Goal: Find contact information: Obtain details needed to contact an individual or organization

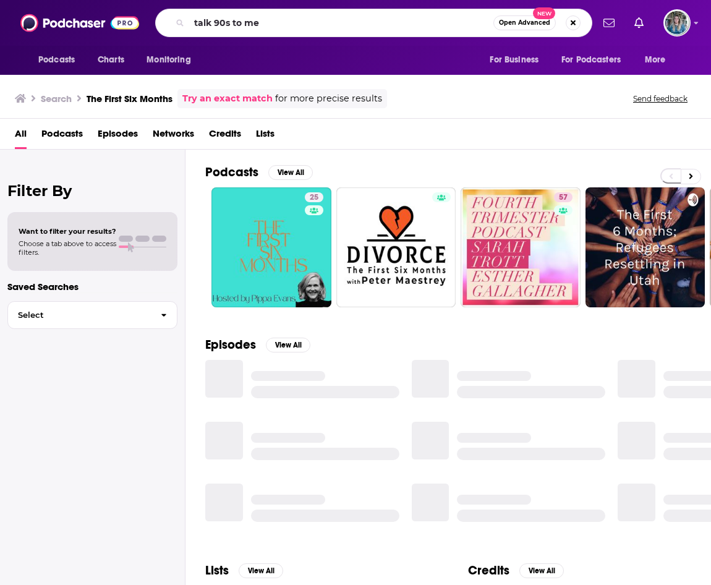
type input "talk 90s to me"
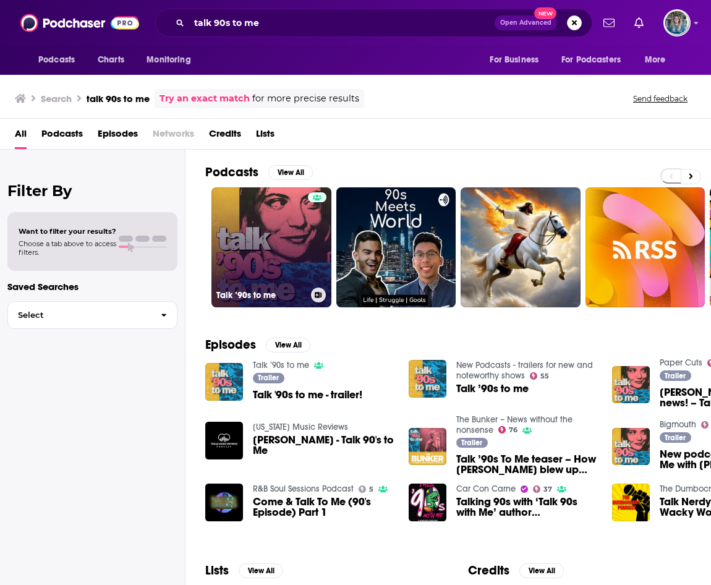
click at [273, 235] on link "Talk ’90s to me" at bounding box center [271, 247] width 120 height 120
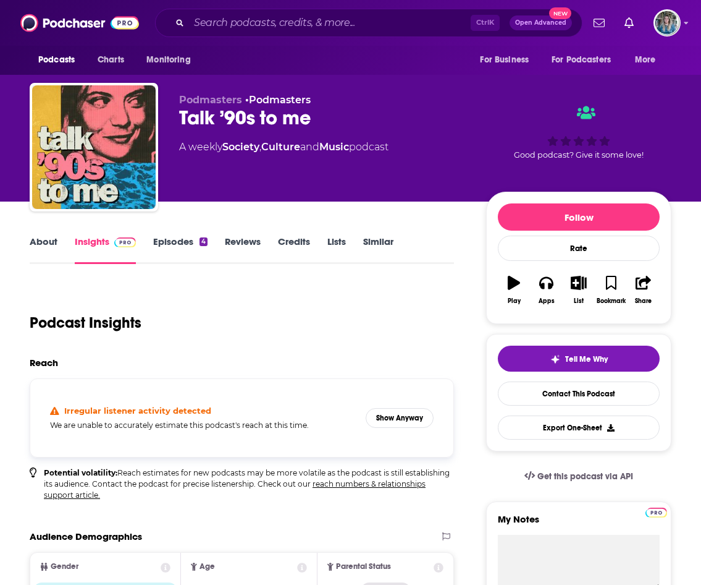
click at [45, 251] on link "About" at bounding box center [44, 249] width 28 height 28
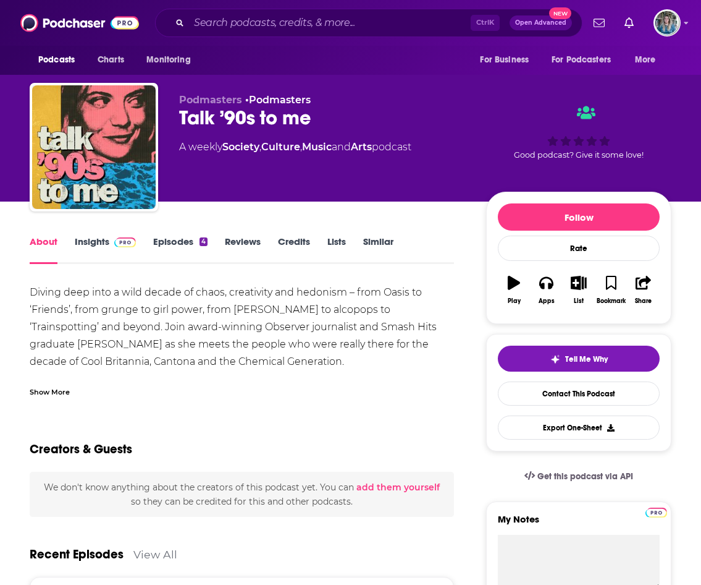
click at [49, 385] on div "Show More" at bounding box center [50, 391] width 40 height 12
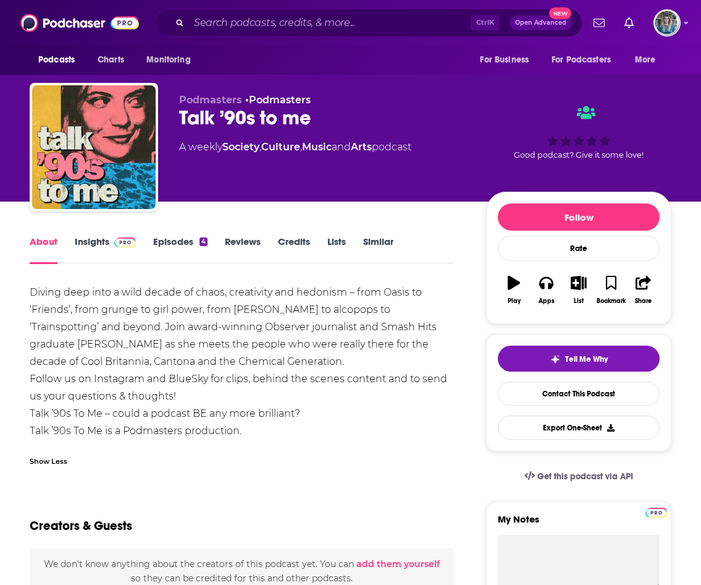
click at [96, 249] on link "Insights" at bounding box center [105, 249] width 61 height 28
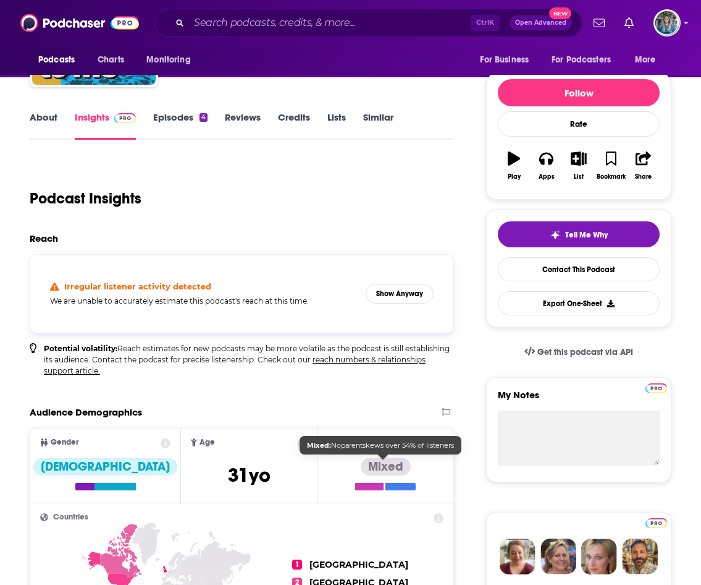
scroll to position [124, 0]
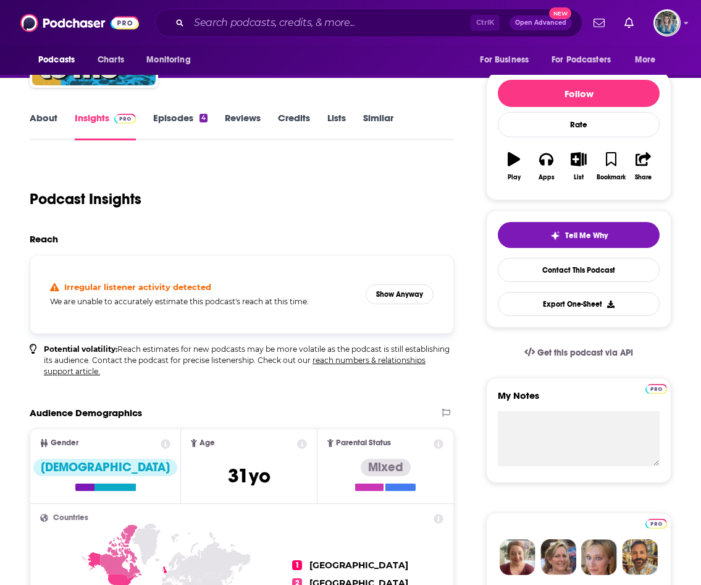
click at [193, 124] on link "Episodes 4" at bounding box center [180, 126] width 54 height 28
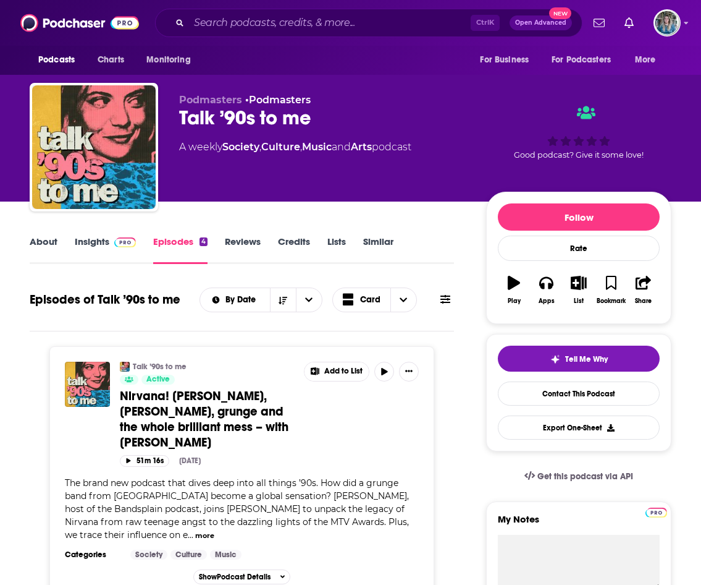
click at [97, 243] on link "Insights" at bounding box center [105, 249] width 61 height 28
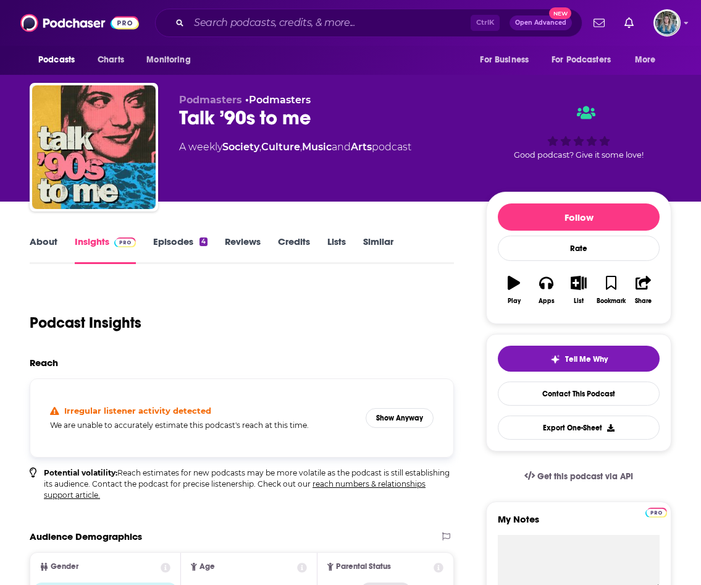
click at [56, 246] on link "About" at bounding box center [44, 249] width 28 height 28
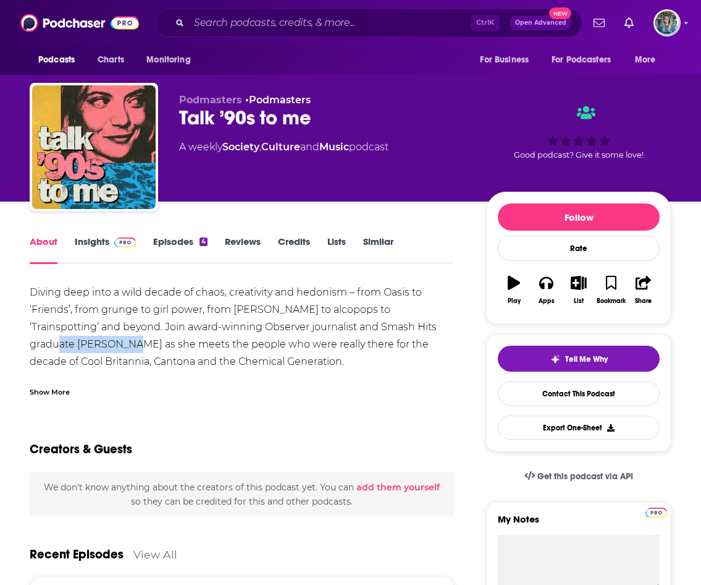
drag, startPoint x: 394, startPoint y: 327, endPoint x: 66, endPoint y: 348, distance: 329.5
click at [66, 348] on div "Diving deep into a wild decade of chaos, creativity and hedonism – from Oasis t…" at bounding box center [242, 362] width 425 height 156
copy div "[PERSON_NAME]"
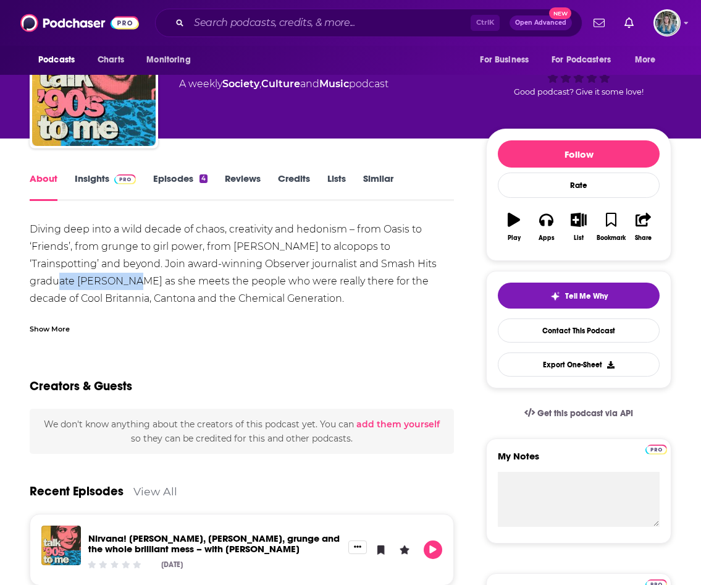
scroll to position [62, 0]
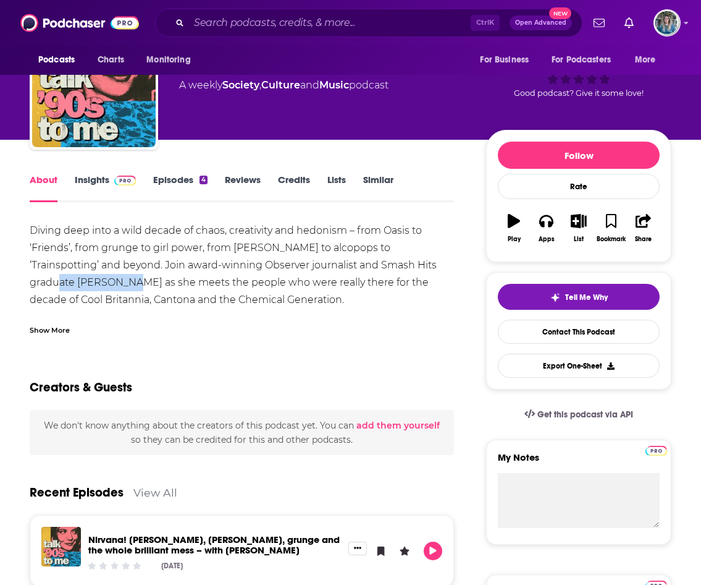
click at [112, 179] on span at bounding box center [122, 180] width 27 height 12
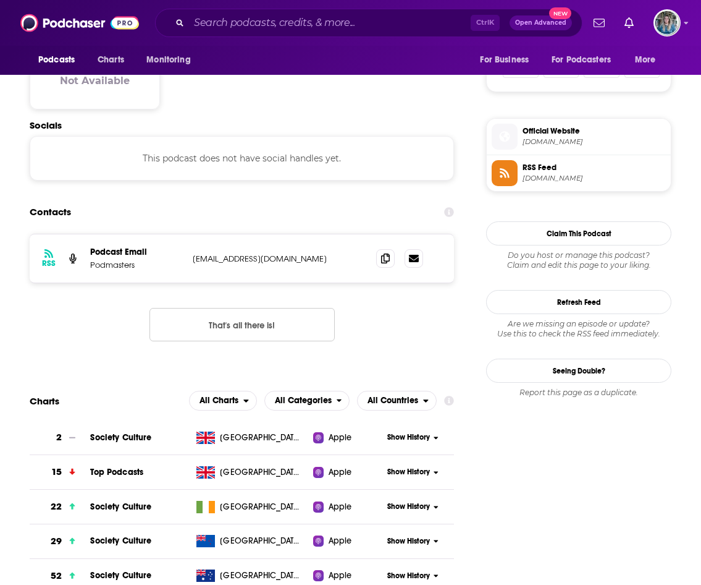
scroll to position [803, 0]
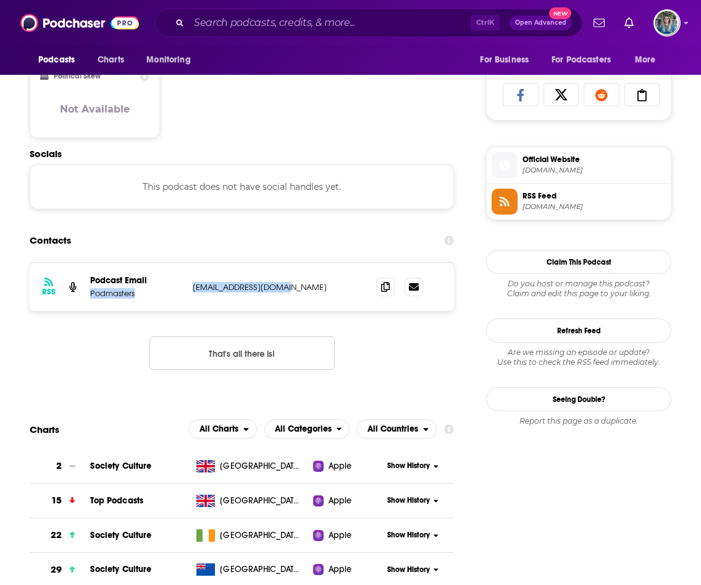
drag, startPoint x: 284, startPoint y: 285, endPoint x: 187, endPoint y: 284, distance: 97.0
click at [187, 284] on div "RSS Podcast Email Podmasters [EMAIL_ADDRESS][DOMAIN_NAME] [EMAIL_ADDRESS][DOMAI…" at bounding box center [242, 287] width 425 height 48
drag, startPoint x: 187, startPoint y: 284, endPoint x: 207, endPoint y: 285, distance: 19.8
drag, startPoint x: 207, startPoint y: 285, endPoint x: 277, endPoint y: 252, distance: 77.7
click at [274, 250] on div "Contacts" at bounding box center [242, 240] width 425 height 23
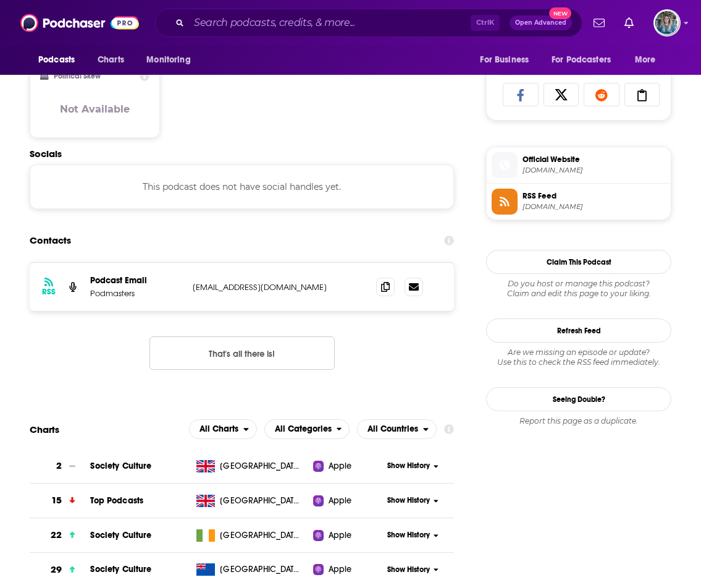
click at [292, 275] on div "RSS Podcast Email Podmasters [EMAIL_ADDRESS][DOMAIN_NAME] [EMAIL_ADDRESS][DOMAI…" at bounding box center [242, 287] width 425 height 48
drag, startPoint x: 279, startPoint y: 287, endPoint x: 187, endPoint y: 290, distance: 92.2
click at [187, 290] on div "RSS Podcast Email Podmasters [EMAIL_ADDRESS][DOMAIN_NAME] [EMAIL_ADDRESS][DOMAI…" at bounding box center [242, 287] width 425 height 48
drag, startPoint x: 187, startPoint y: 290, endPoint x: 211, endPoint y: 290, distance: 24.1
copy div "[EMAIL_ADDRESS][DOMAIN_NAME]"
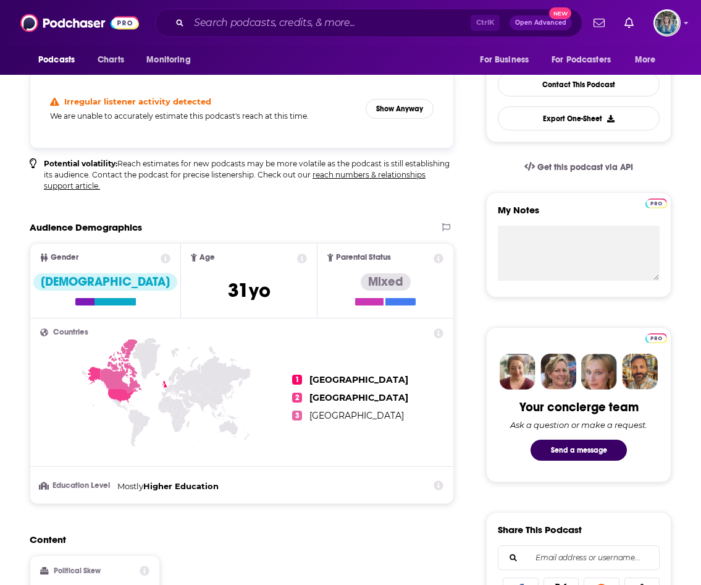
scroll to position [0, 0]
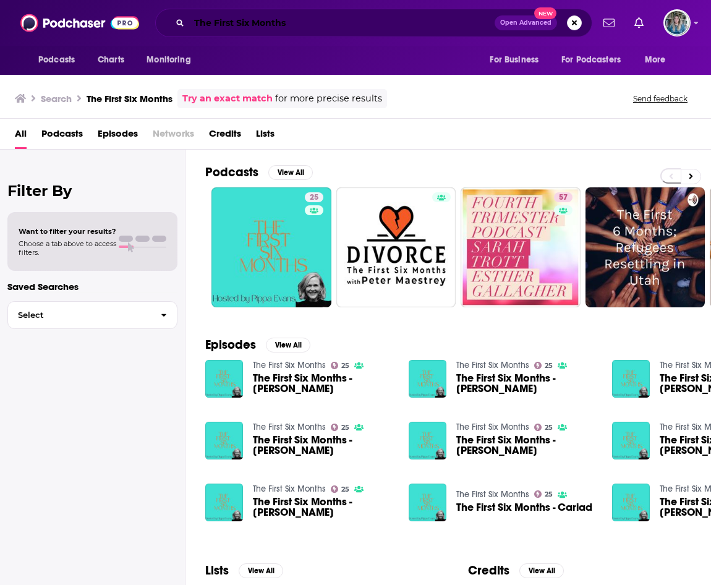
click at [267, 21] on input "The First Six Months" at bounding box center [341, 23] width 305 height 20
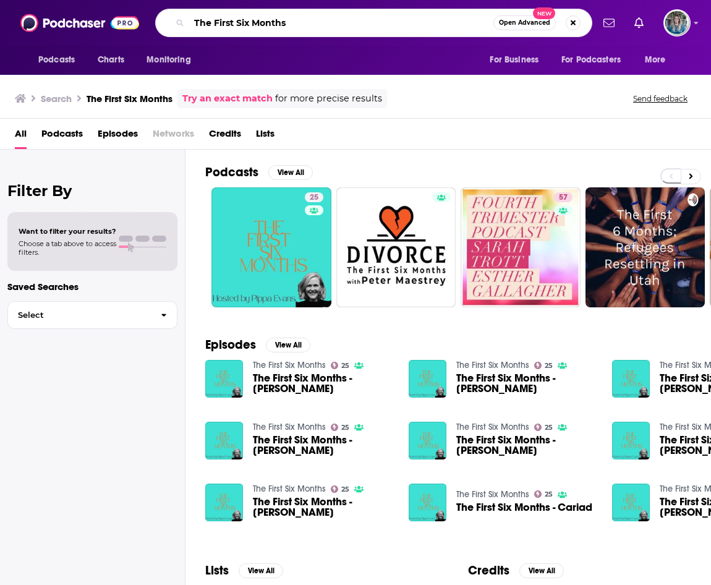
click at [267, 21] on input "The First Six Months" at bounding box center [341, 23] width 304 height 20
type input "T"
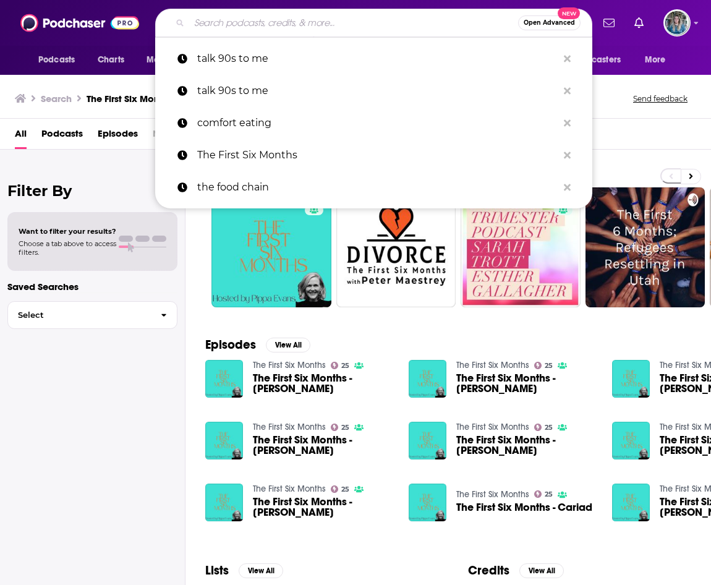
paste input "Rosebud with Gyles Brandreth"
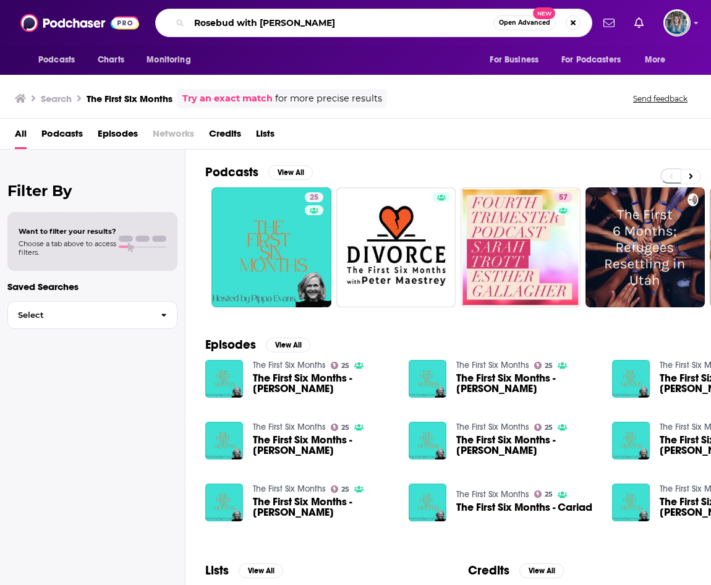
type input "Rosebud with Gyles Brandreth"
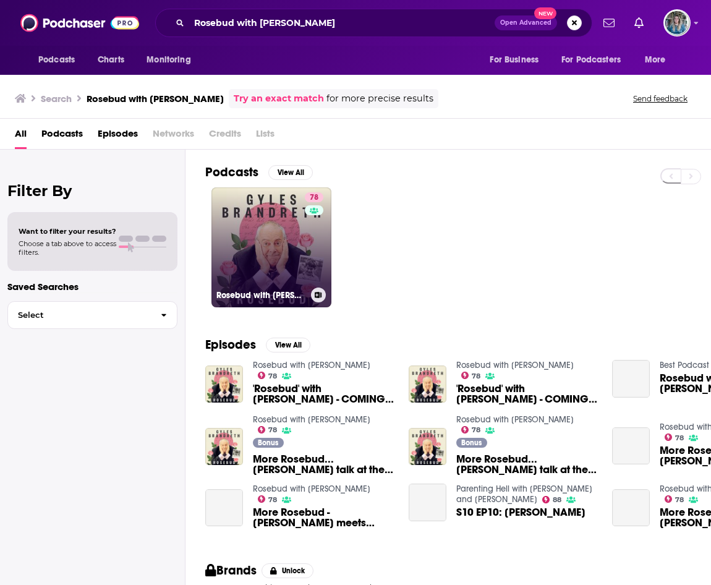
click at [245, 223] on link "78 Rosebud with Gyles Brandreth" at bounding box center [271, 247] width 120 height 120
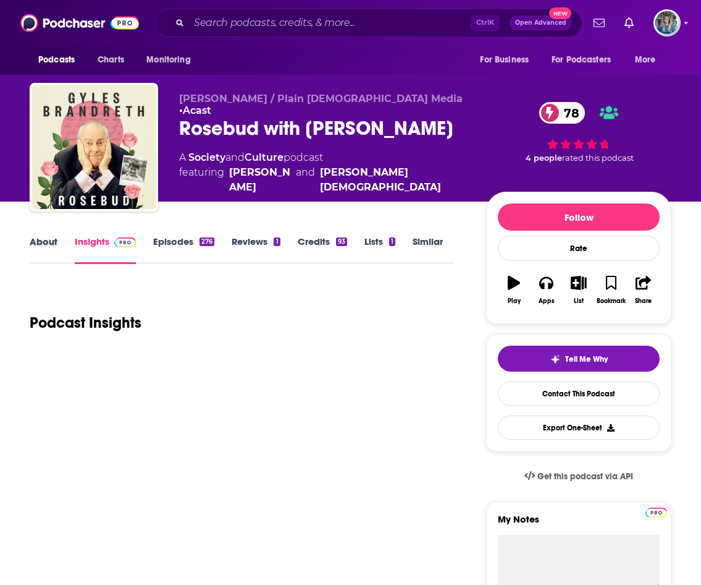
click at [61, 247] on div "About" at bounding box center [52, 249] width 45 height 28
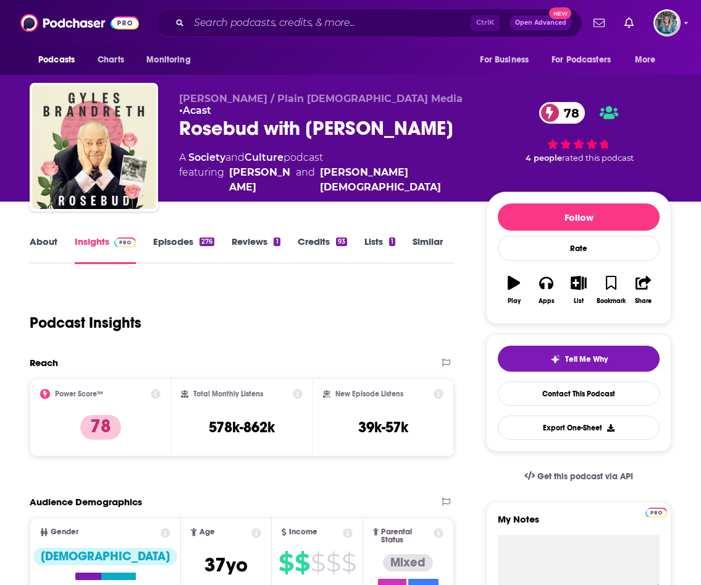
click at [52, 250] on link "About" at bounding box center [44, 249] width 28 height 28
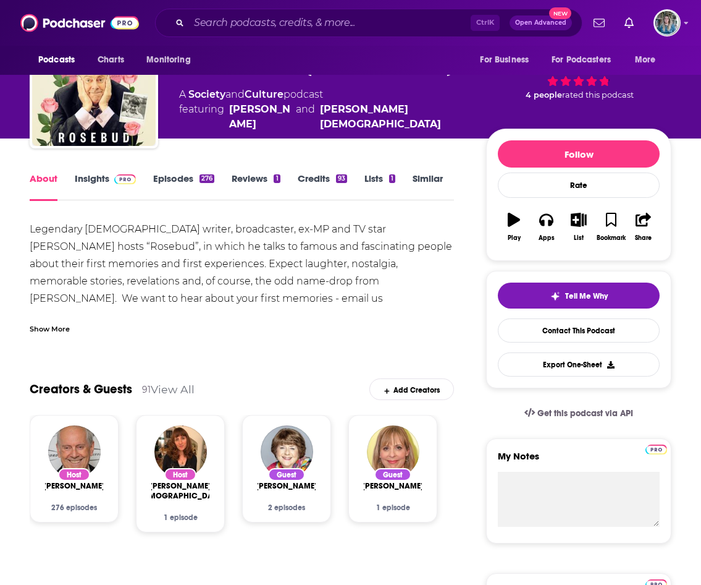
scroll to position [124, 0]
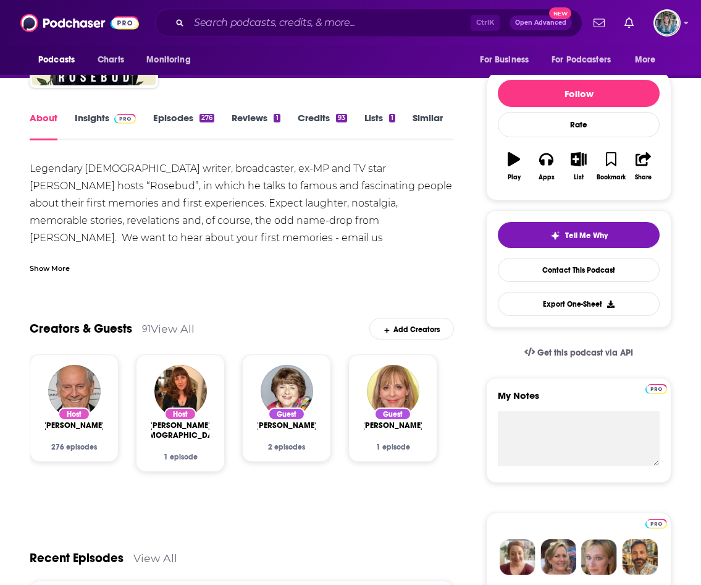
click at [108, 111] on div "About Insights Episodes 276 Reviews 1 Credits 93 Lists 1 Similar" at bounding box center [242, 125] width 425 height 30
click at [104, 111] on div "About Insights Episodes 276 Reviews 1 Credits 93 Lists 1 Similar" at bounding box center [242, 125] width 425 height 30
click at [98, 116] on link "Insights" at bounding box center [105, 126] width 61 height 28
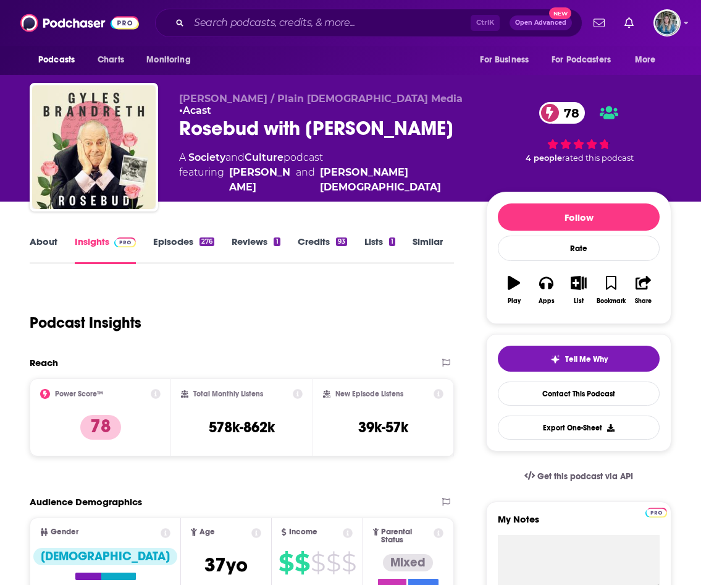
click at [171, 240] on link "Episodes 276" at bounding box center [183, 249] width 61 height 28
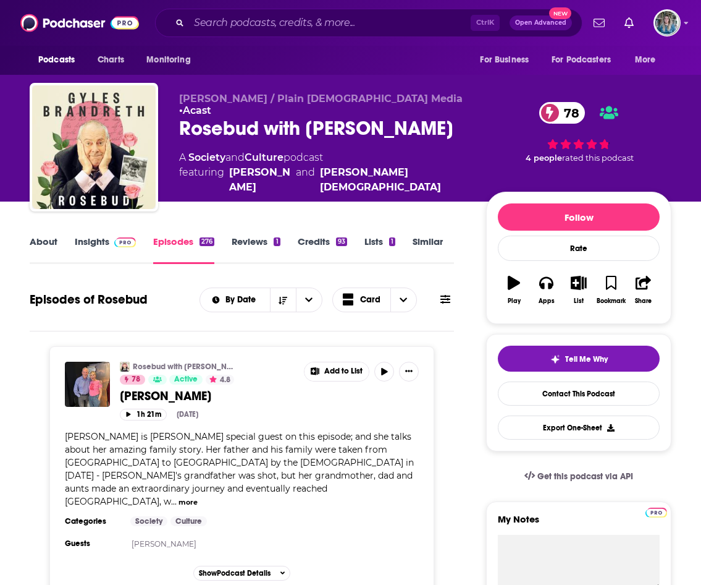
click at [98, 239] on link "Insights" at bounding box center [105, 249] width 61 height 28
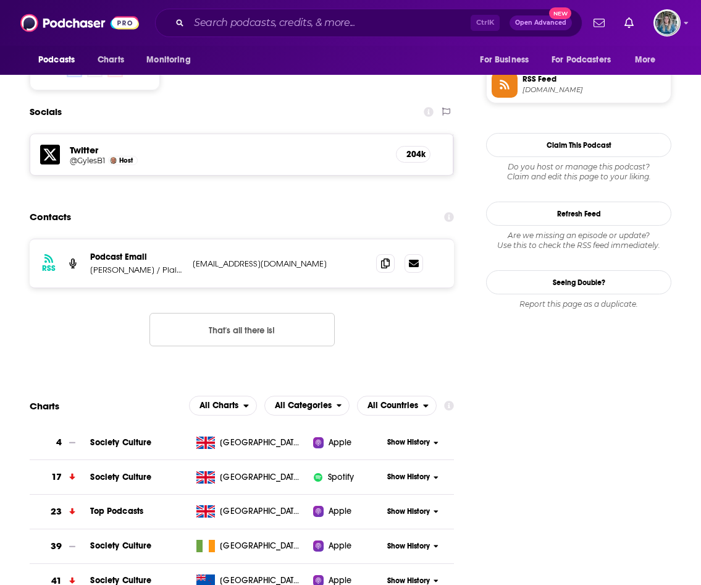
scroll to position [989, 0]
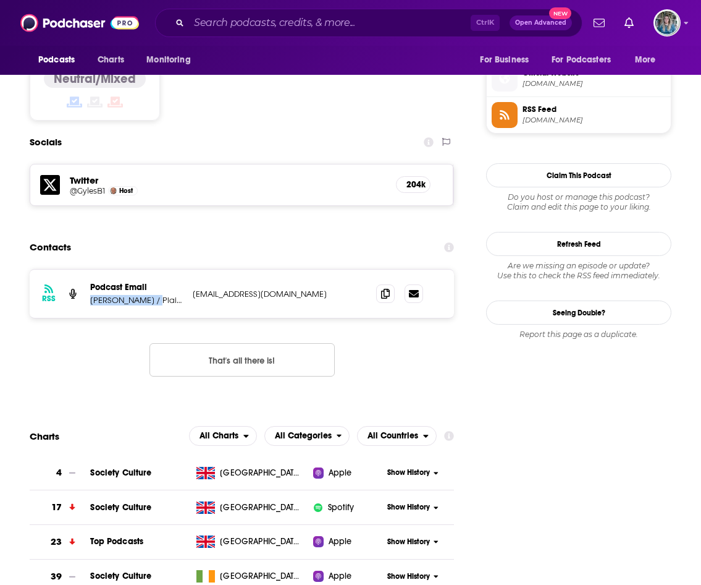
drag, startPoint x: 151, startPoint y: 248, endPoint x: 91, endPoint y: 250, distance: 60.6
click at [91, 295] on p "Gyles Brandreth / Plain Jaine Productions / Keep It Light Media" at bounding box center [136, 300] width 93 height 11
drag, startPoint x: 91, startPoint y: 250, endPoint x: 122, endPoint y: 256, distance: 31.5
copy p "Gyles Brandreth"
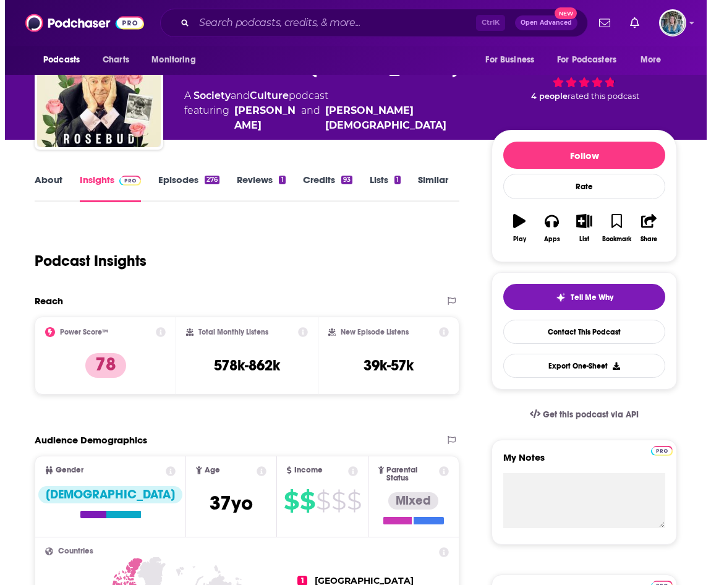
scroll to position [0, 0]
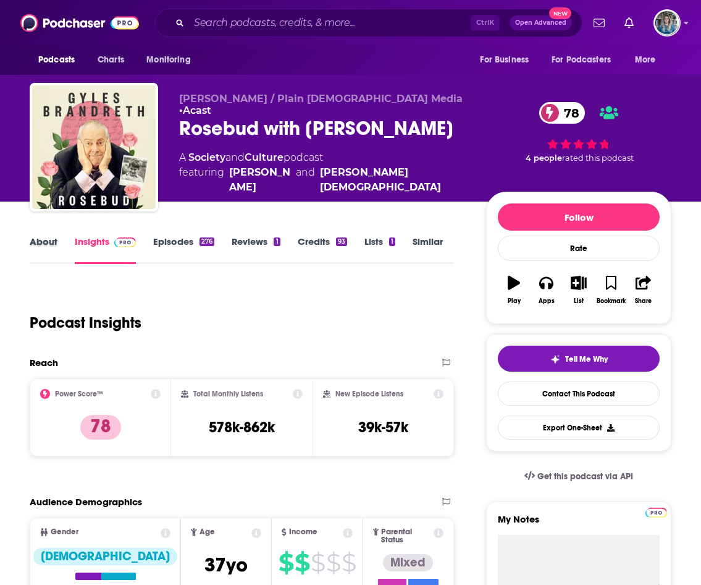
click at [58, 243] on div "About" at bounding box center [52, 249] width 45 height 28
drag, startPoint x: 428, startPoint y: 160, endPoint x: 346, endPoint y: 160, distance: 82.2
click at [346, 160] on div "A Society and Culture podcast featuring Gyles Brandreth and Harriet Jaine" at bounding box center [322, 172] width 287 height 44
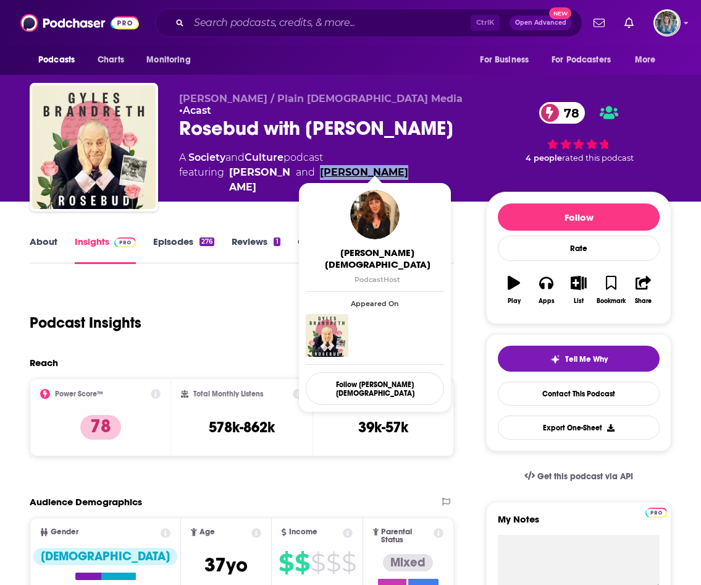
drag, startPoint x: 346, startPoint y: 160, endPoint x: 371, endPoint y: 166, distance: 25.9
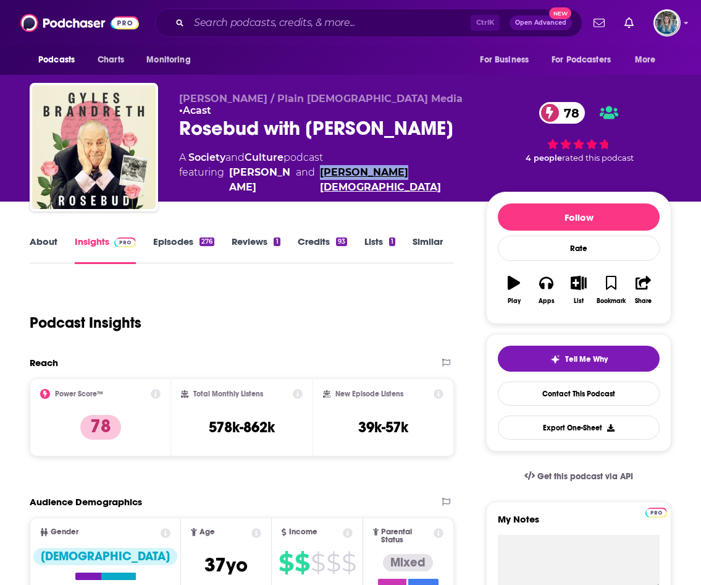
copy link "Harriet Jaine"
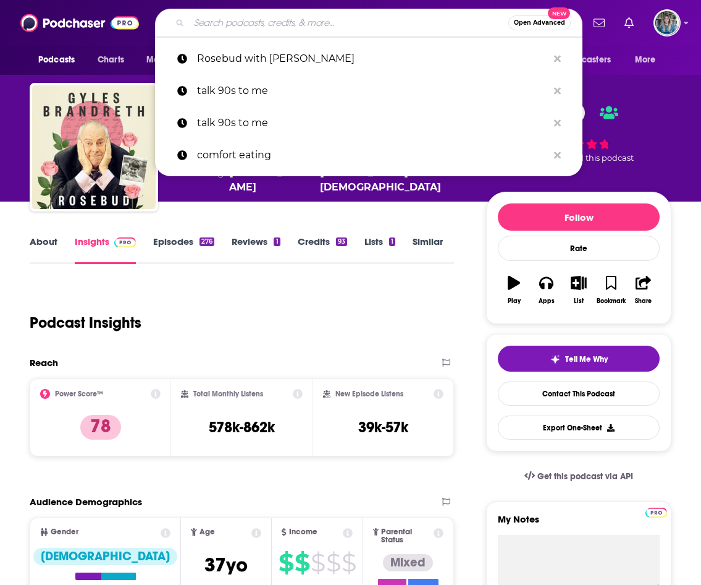
click at [338, 19] on input "Search podcasts, credits, & more..." at bounding box center [349, 23] width 320 height 20
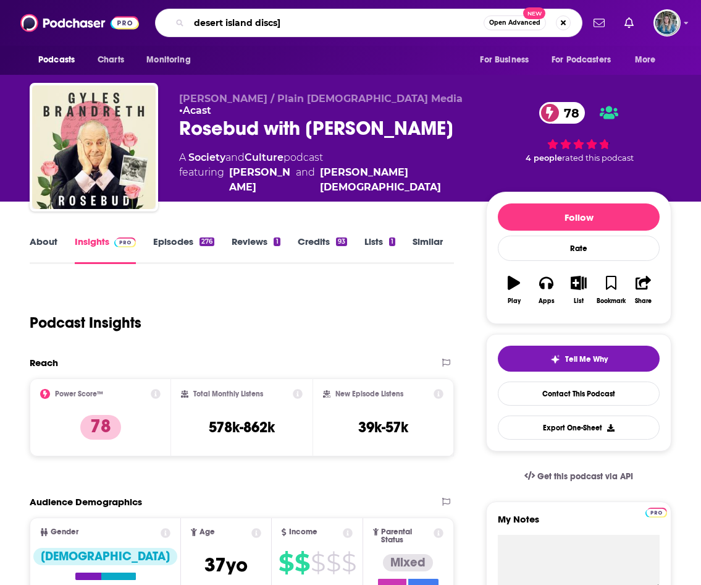
type input "desert island discs"
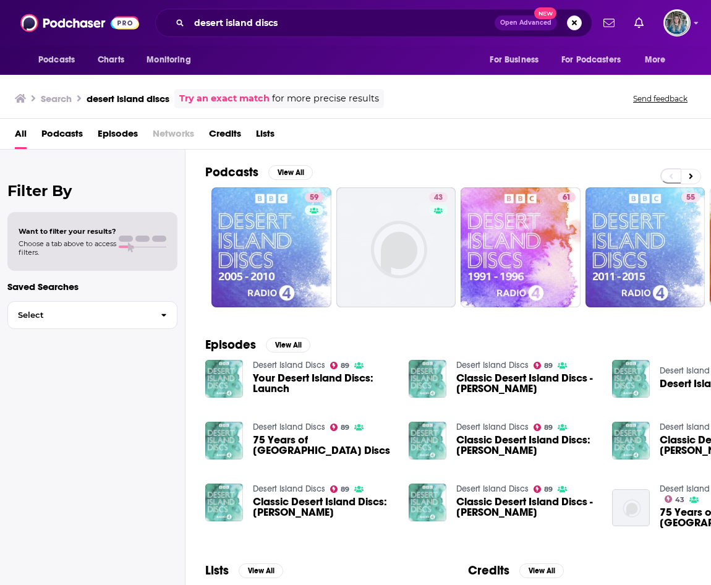
click at [67, 136] on span "Podcasts" at bounding box center [61, 136] width 41 height 25
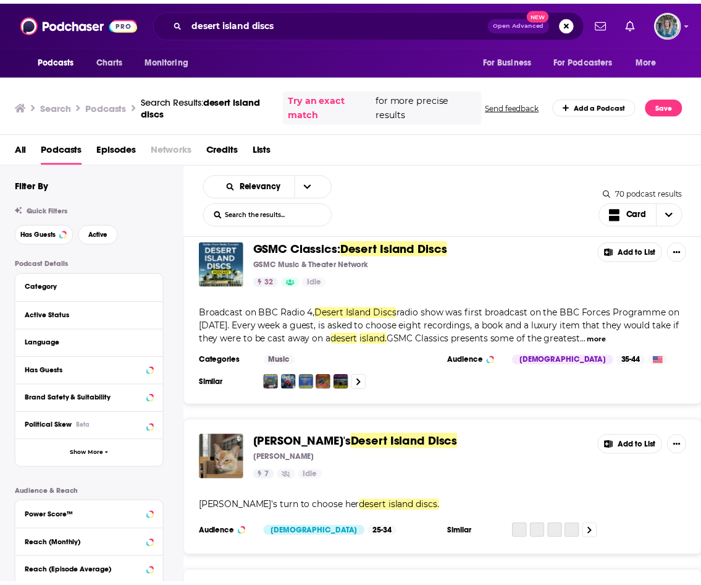
scroll to position [1421, 0]
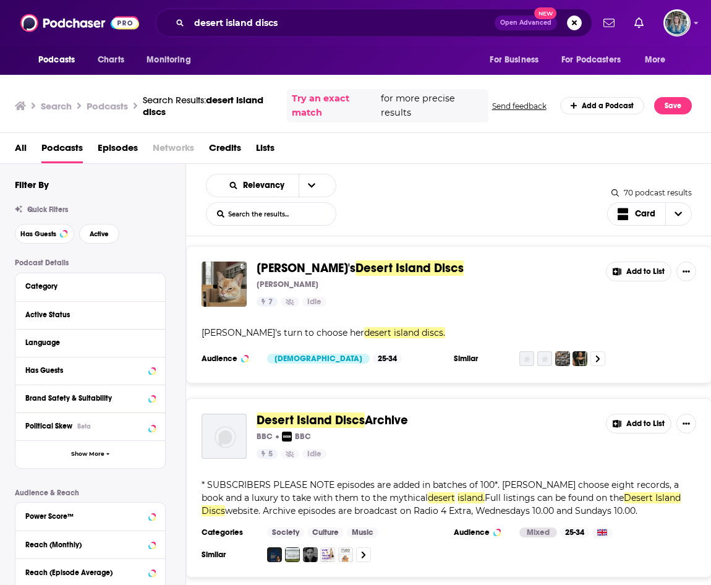
click at [312, 11] on div "desert island discs Open Advanced New" at bounding box center [373, 23] width 437 height 28
click at [311, 19] on input "desert island discs" at bounding box center [341, 23] width 305 height 20
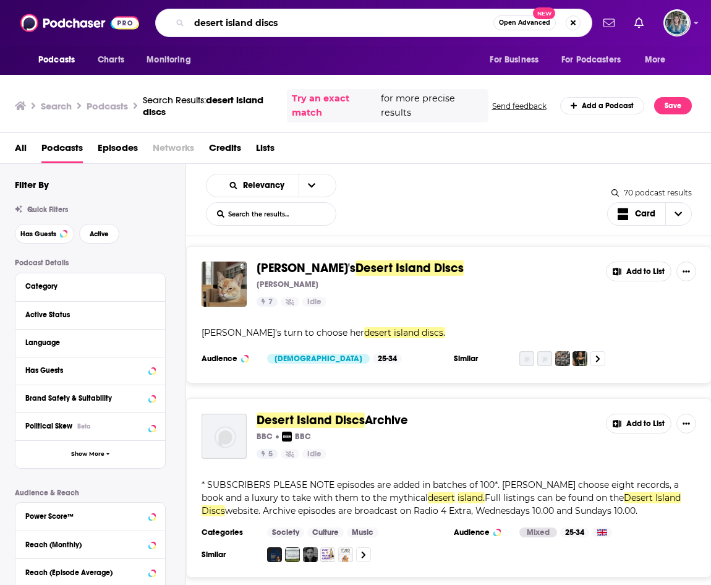
click at [311, 19] on input "desert island discs" at bounding box center [341, 23] width 304 height 20
type input "rory stewart"
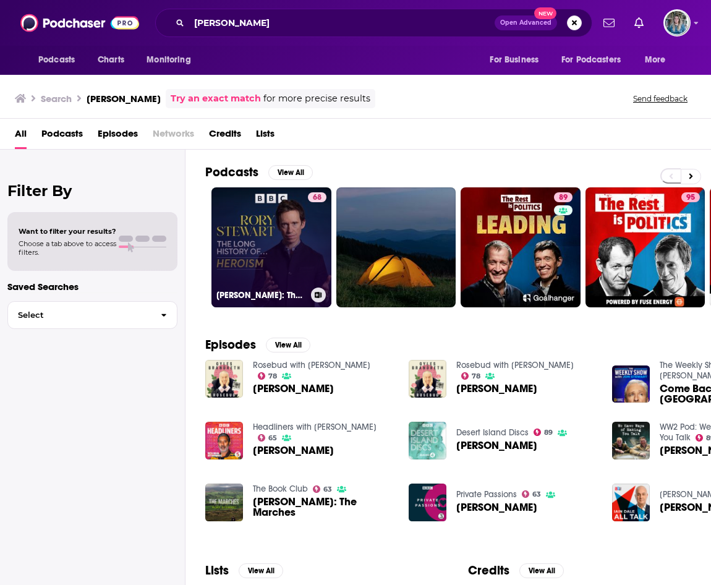
click at [253, 245] on link "68 Rory Stewart: The Long History of..." at bounding box center [271, 247] width 120 height 120
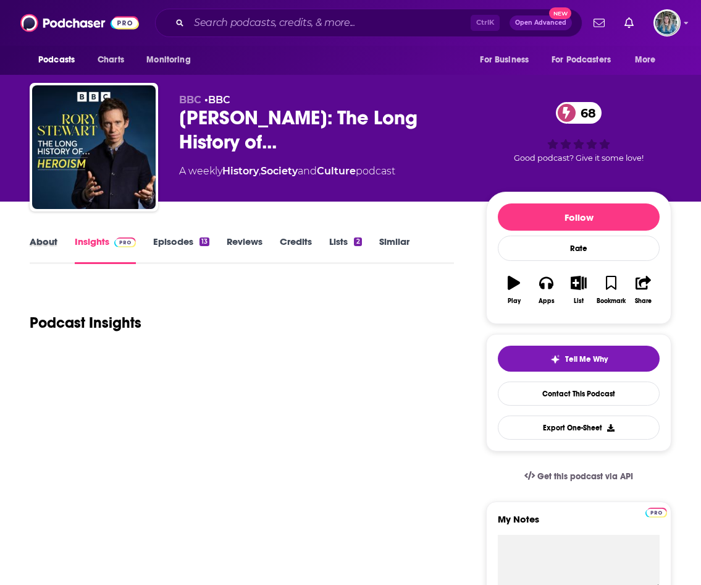
click at [59, 247] on div "About" at bounding box center [52, 249] width 45 height 28
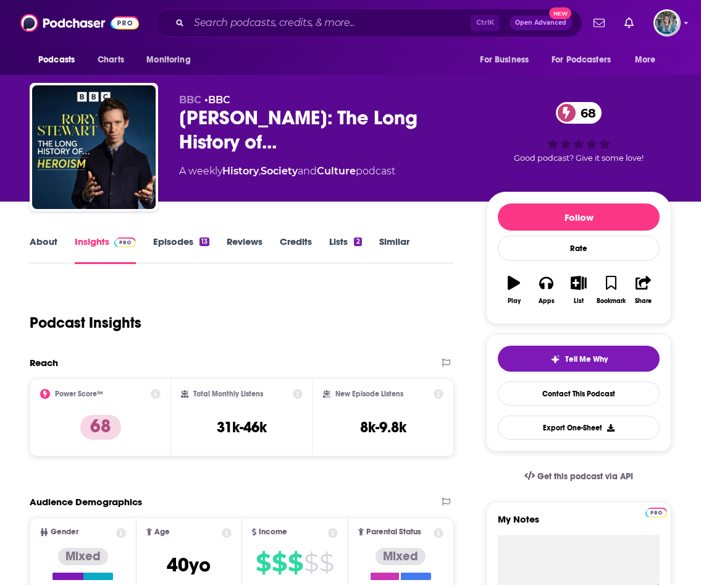
click at [54, 249] on link "About" at bounding box center [44, 249] width 28 height 28
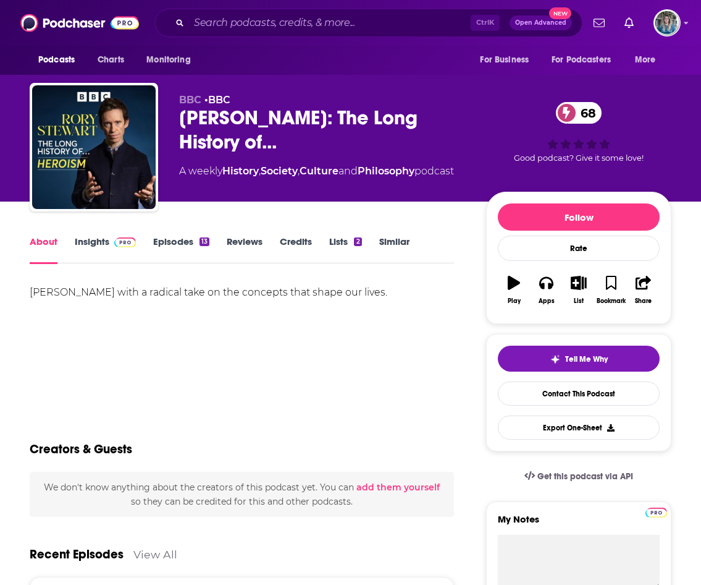
click at [102, 241] on link "Insights" at bounding box center [105, 249] width 61 height 28
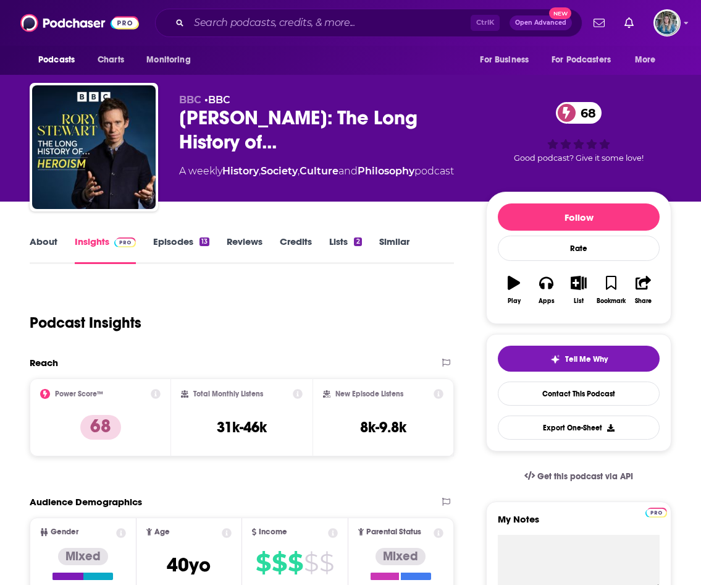
click at [182, 240] on link "Episodes 13" at bounding box center [181, 249] width 56 height 28
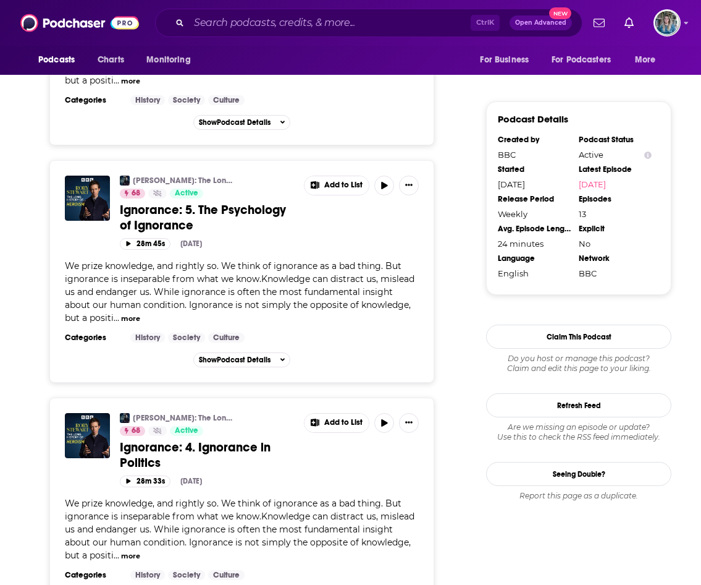
scroll to position [1298, 0]
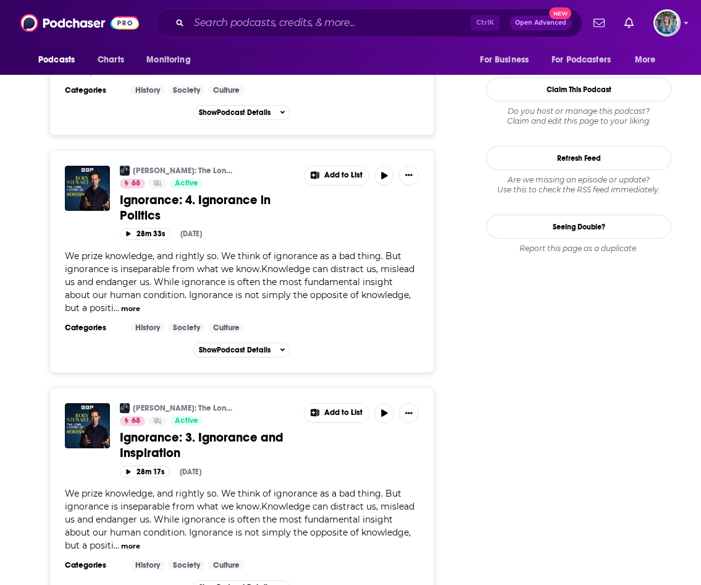
click at [329, 2] on div "Podcasts Charts Monitoring Ctrl K Open Advanced New For Business For Podcasters…" at bounding box center [350, 23] width 701 height 46
click at [323, 23] on input "Search podcasts, credits, & more..." at bounding box center [330, 23] width 282 height 20
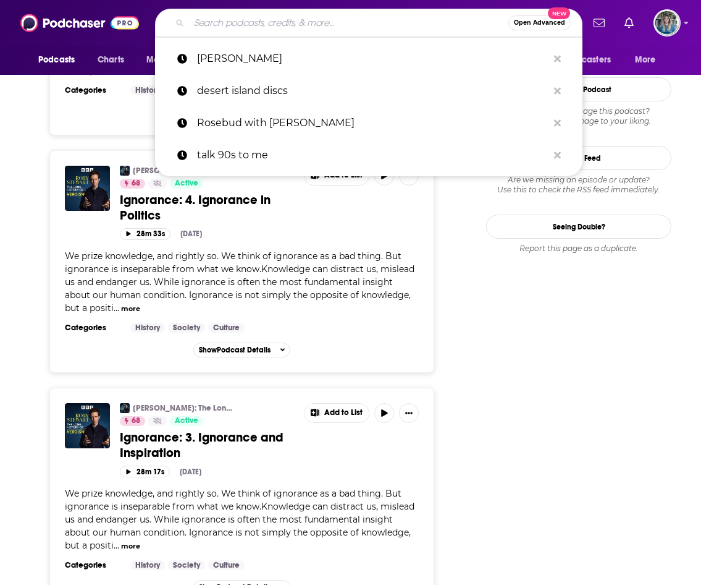
paste input "Anything Goes with James English"
type input "Anything Goes with James English"
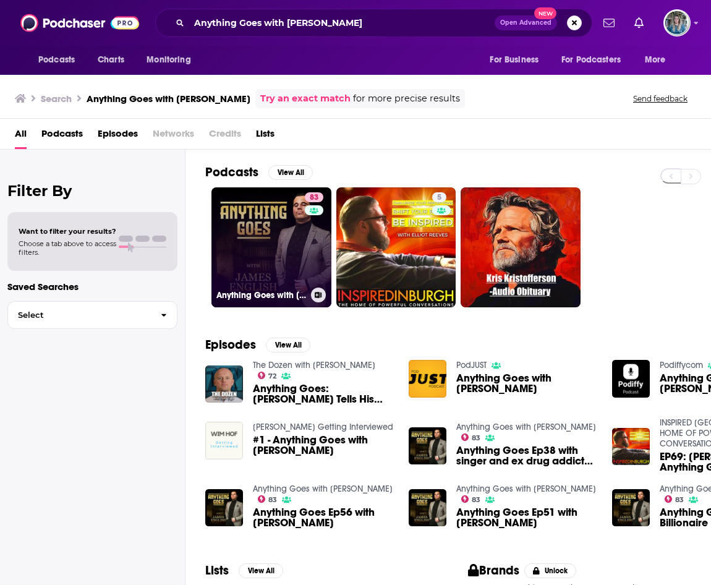
click at [288, 231] on link "83 Anything Goes with James English" at bounding box center [271, 247] width 120 height 120
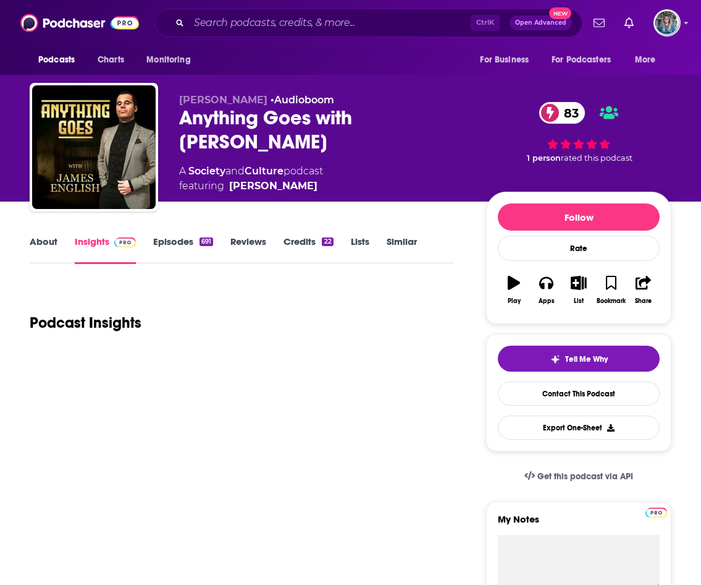
click at [57, 238] on link "About" at bounding box center [44, 249] width 28 height 28
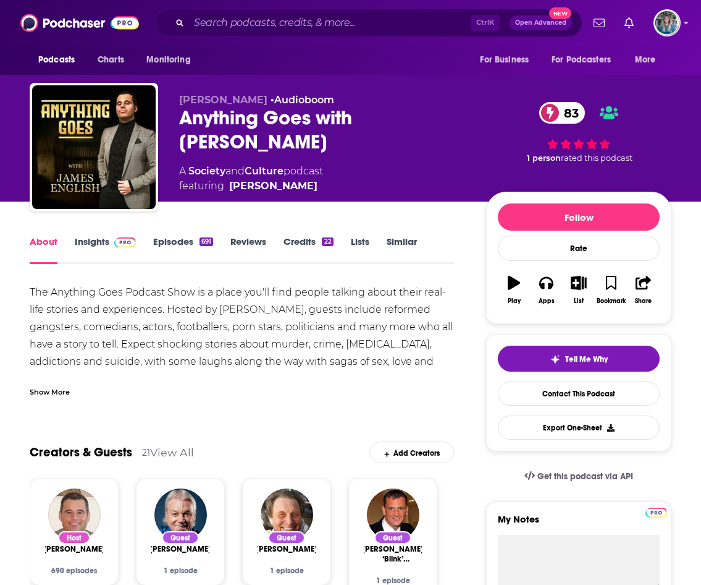
click at [91, 243] on link "Insights" at bounding box center [105, 249] width 61 height 28
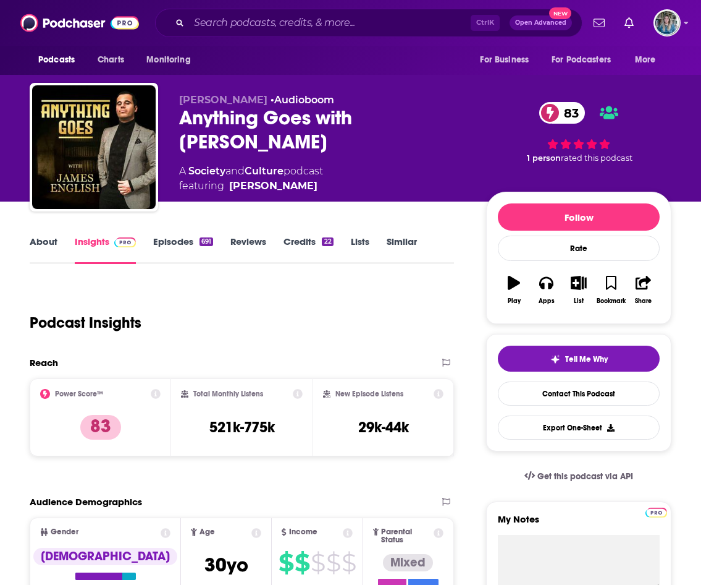
click at [173, 243] on link "Episodes 691" at bounding box center [183, 249] width 60 height 28
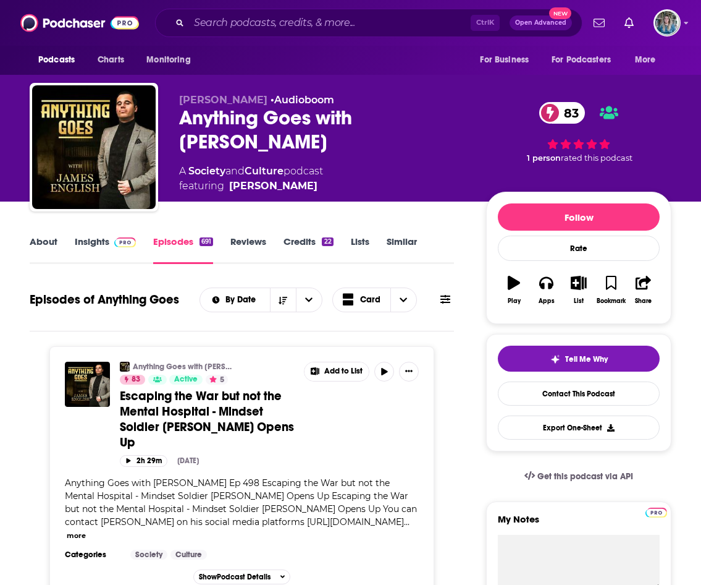
click at [92, 244] on link "Insights" at bounding box center [105, 249] width 61 height 28
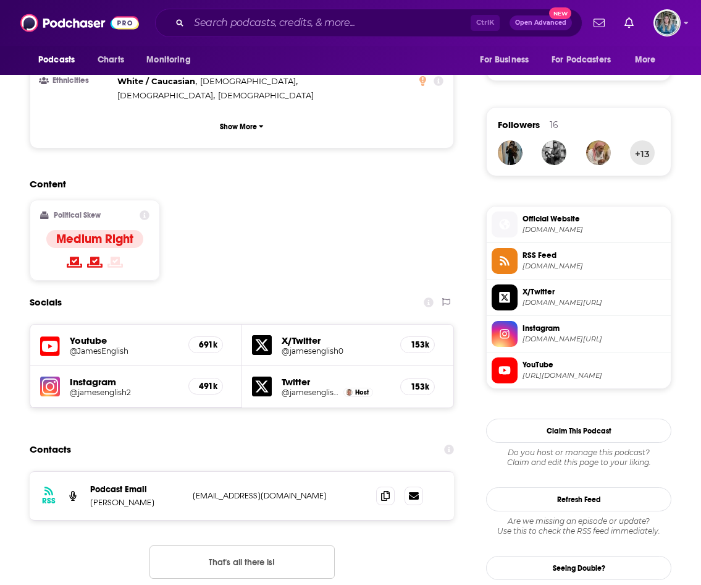
scroll to position [927, 0]
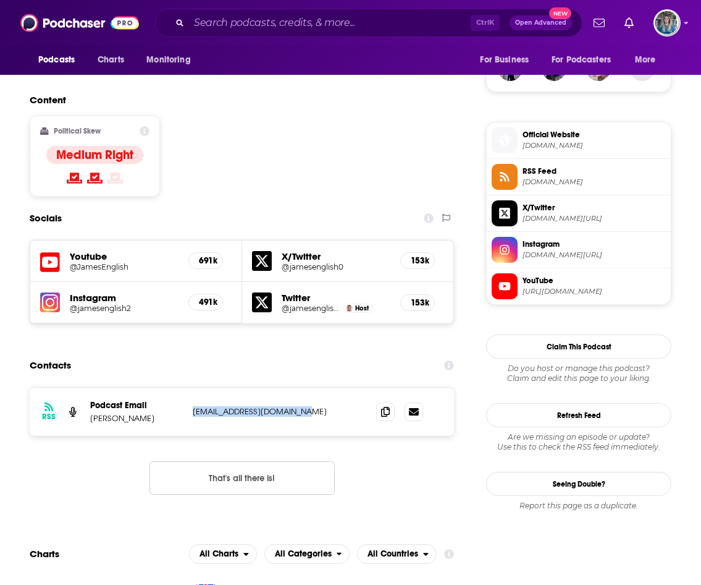
drag, startPoint x: 302, startPoint y: 349, endPoint x: 193, endPoint y: 345, distance: 108.8
click at [193, 406] on p "jamesenglish1@outlook.com" at bounding box center [275, 411] width 164 height 11
drag, startPoint x: 193, startPoint y: 345, endPoint x: 217, endPoint y: 350, distance: 24.5
copy p "jamesenglish1@outlook.com"
drag, startPoint x: 33, startPoint y: 130, endPoint x: 41, endPoint y: 136, distance: 9.8
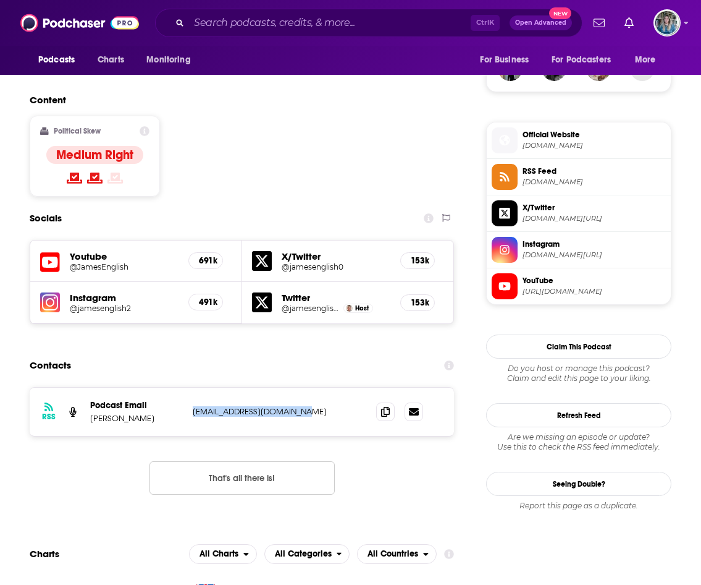
click at [33, 130] on div "Political Skew Medium Right" at bounding box center [95, 156] width 130 height 81
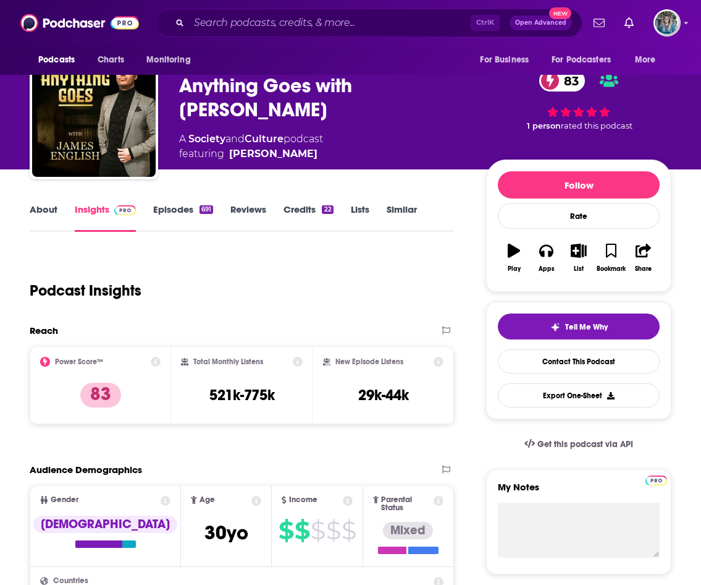
scroll to position [0, 0]
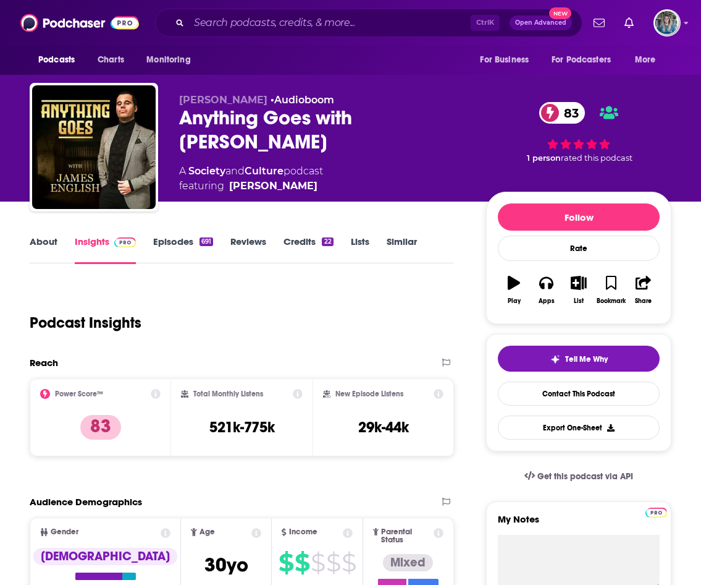
drag, startPoint x: 53, startPoint y: 284, endPoint x: 72, endPoint y: 206, distance: 80.0
click at [53, 284] on div "Podcast Insights" at bounding box center [237, 315] width 415 height 63
click at [360, 7] on div "Podcasts Charts Monitoring Ctrl K Open Advanced New For Business For Podcasters…" at bounding box center [350, 23] width 701 height 46
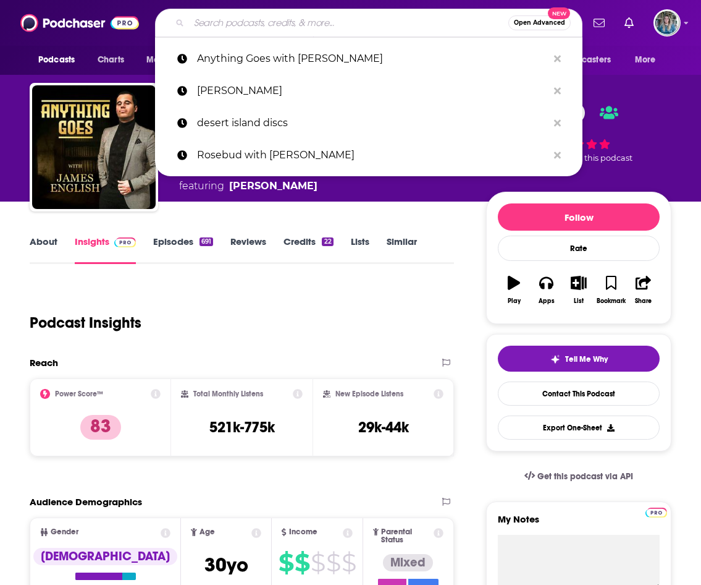
click at [355, 15] on input "Search podcasts, credits, & more..." at bounding box center [349, 23] width 320 height 20
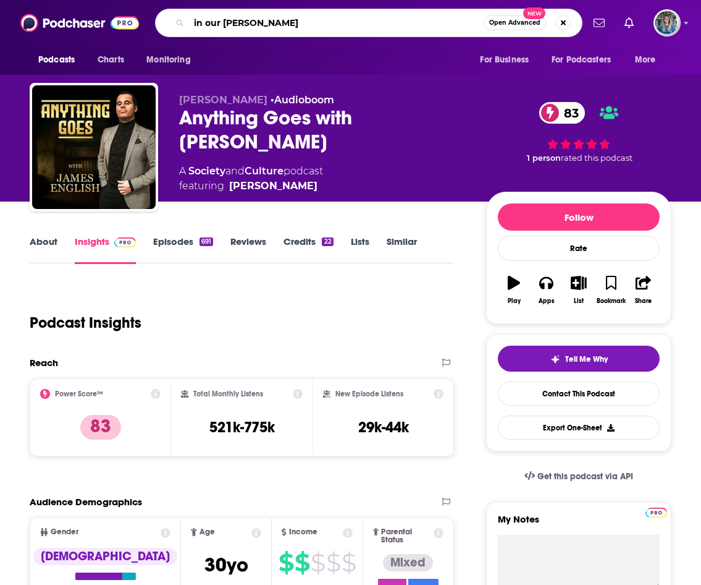
type input "in our time"
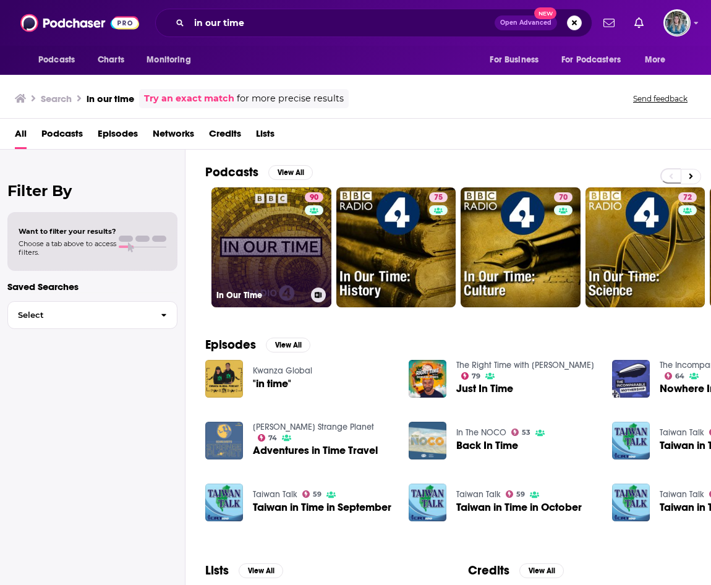
click at [265, 239] on link "90 In Our Time" at bounding box center [271, 247] width 120 height 120
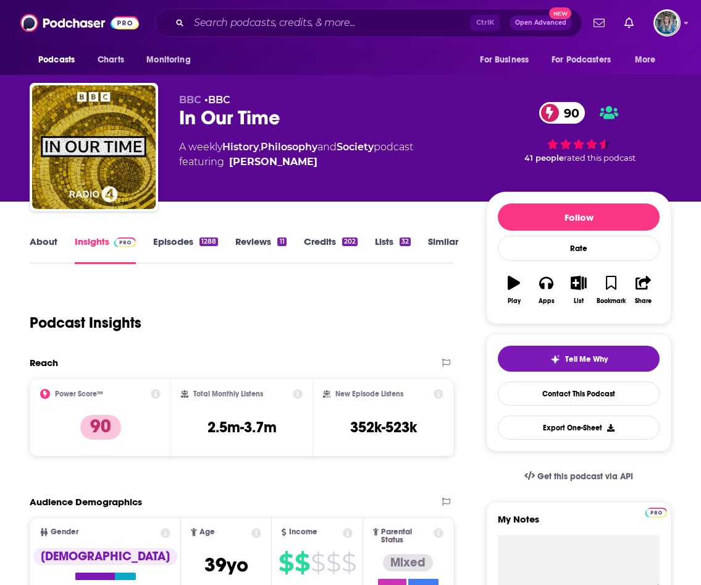
click at [161, 240] on link "Episodes 1288" at bounding box center [185, 249] width 65 height 28
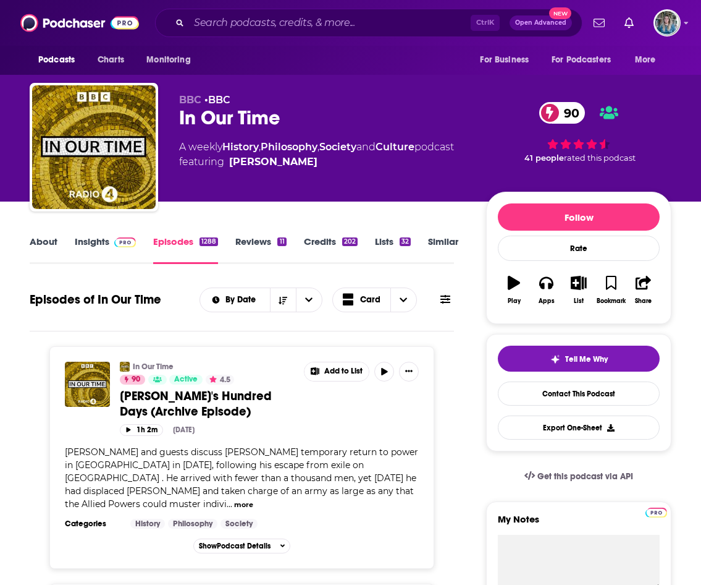
click at [33, 240] on link "About" at bounding box center [44, 249] width 28 height 28
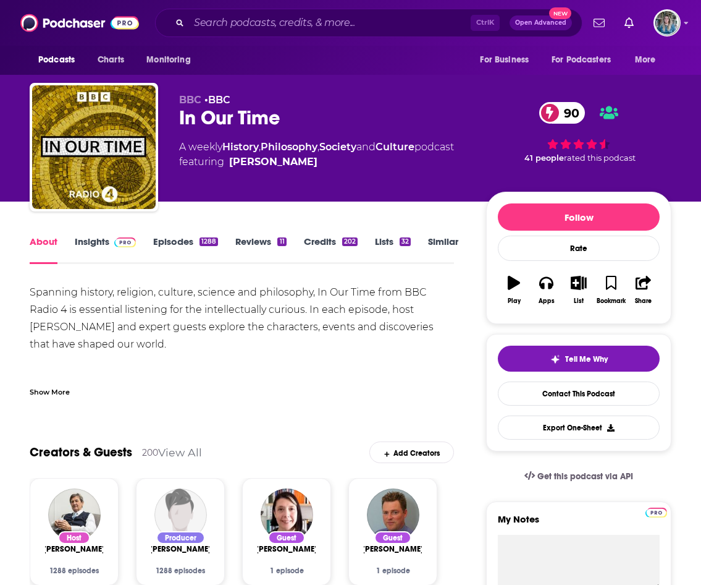
click at [102, 239] on link "Insights" at bounding box center [105, 249] width 61 height 28
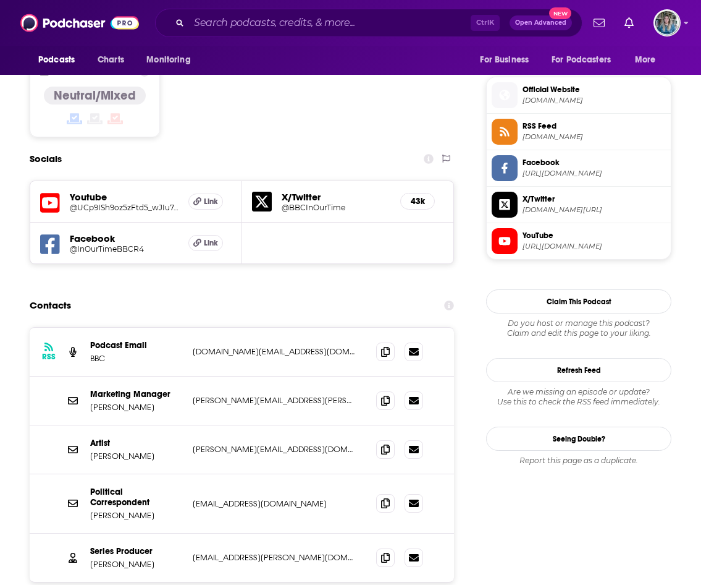
scroll to position [1051, 0]
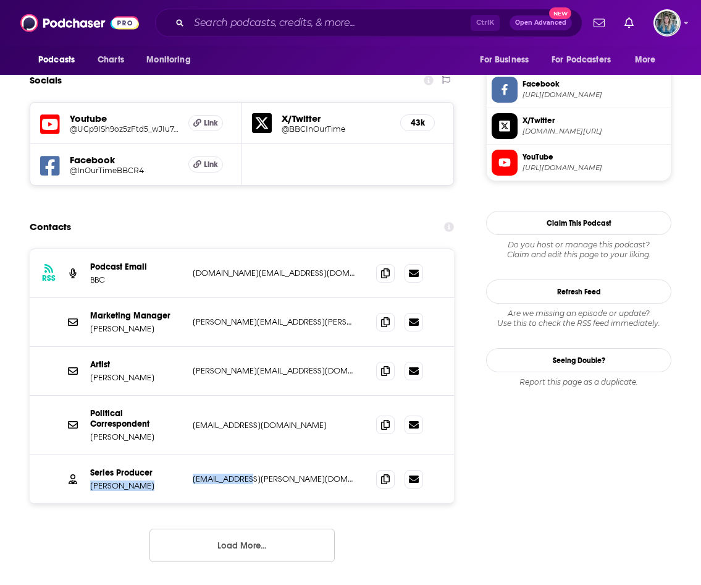
drag, startPoint x: 257, startPoint y: 414, endPoint x: 185, endPoint y: 415, distance: 72.3
click at [185, 455] on div "Series Producer Emma Dalmeida emma.dalmeida@bbc.co.uk emma.dalmeida@bbc.co.uk" at bounding box center [242, 479] width 425 height 48
drag, startPoint x: 185, startPoint y: 415, endPoint x: 235, endPoint y: 415, distance: 50.7
drag, startPoint x: 235, startPoint y: 415, endPoint x: 144, endPoint y: 428, distance: 92.3
click at [114, 442] on div "RSS Podcast Email BBC podcast.support@bbc.co.uk podcast.support@bbc.co.uk Marke…" at bounding box center [242, 414] width 425 height 333
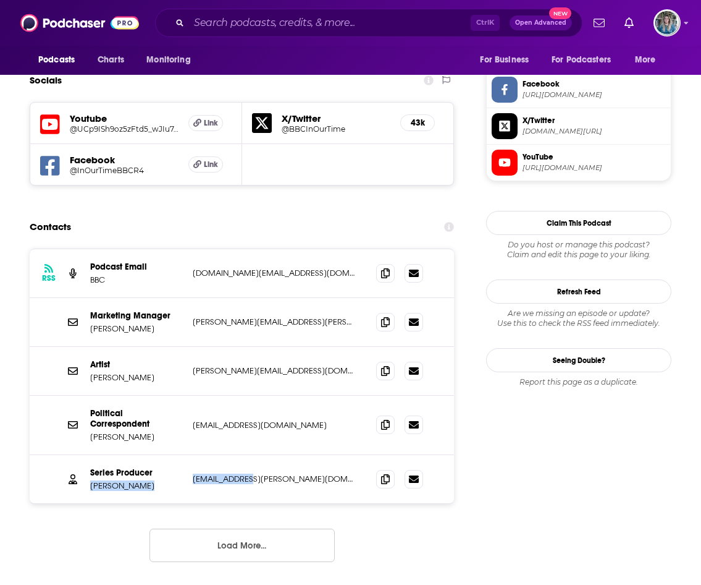
click at [145, 480] on p "Emma Dalmeida" at bounding box center [136, 485] width 93 height 11
drag, startPoint x: 161, startPoint y: 421, endPoint x: 91, endPoint y: 420, distance: 69.2
click at [91, 480] on p "Emma Dalmeida" at bounding box center [136, 485] width 93 height 11
drag, startPoint x: 91, startPoint y: 420, endPoint x: 106, endPoint y: 420, distance: 14.2
copy p "Emma Dalmeida"
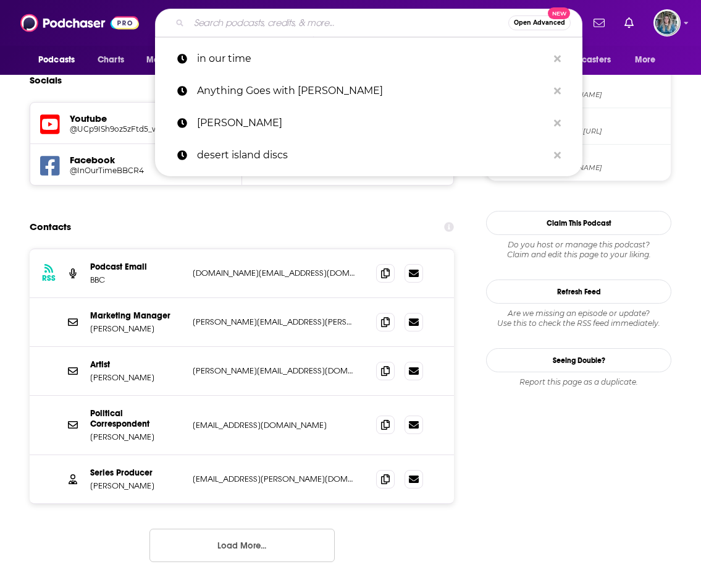
click at [284, 15] on input "Search podcasts, credits, & more..." at bounding box center [349, 23] width 320 height 20
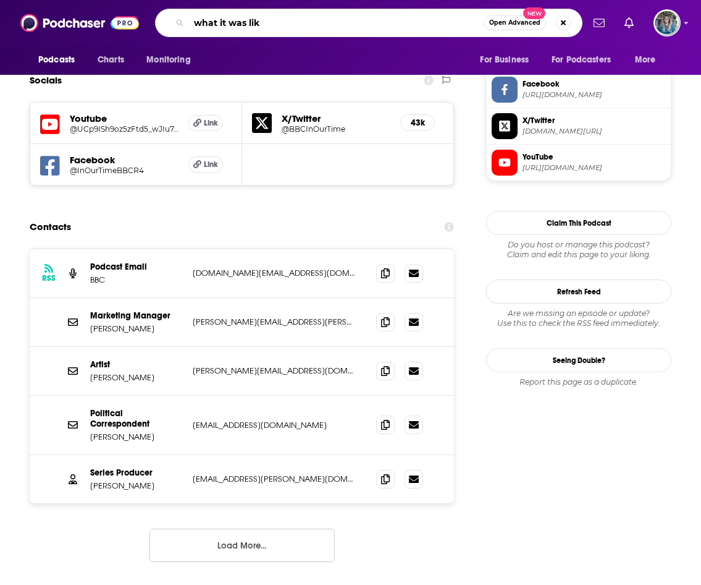
type input "what it was like"
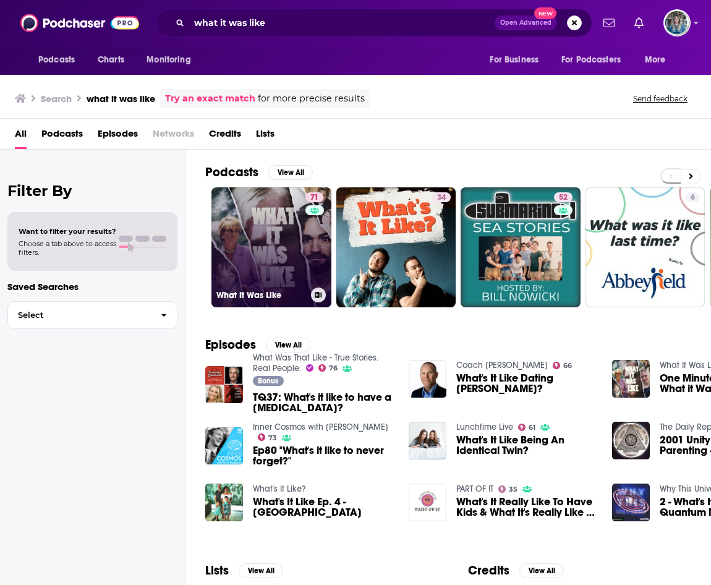
click at [245, 232] on link "71 What It Was Like" at bounding box center [271, 247] width 120 height 120
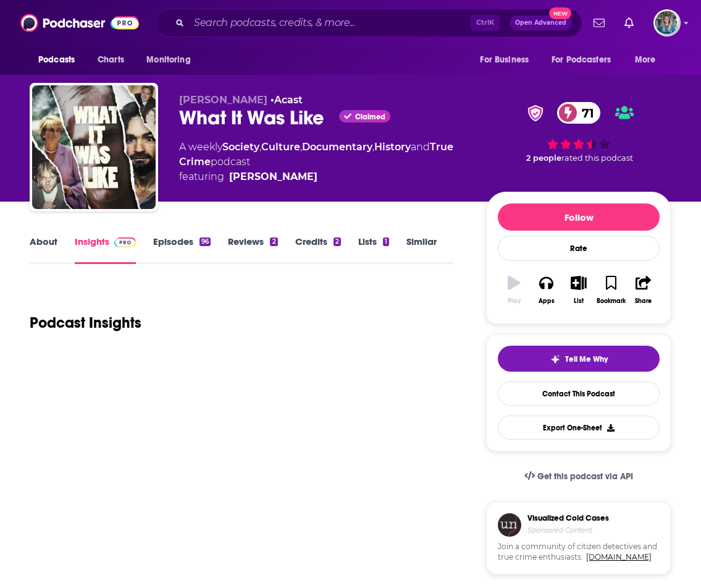
click at [38, 242] on link "About" at bounding box center [44, 249] width 28 height 28
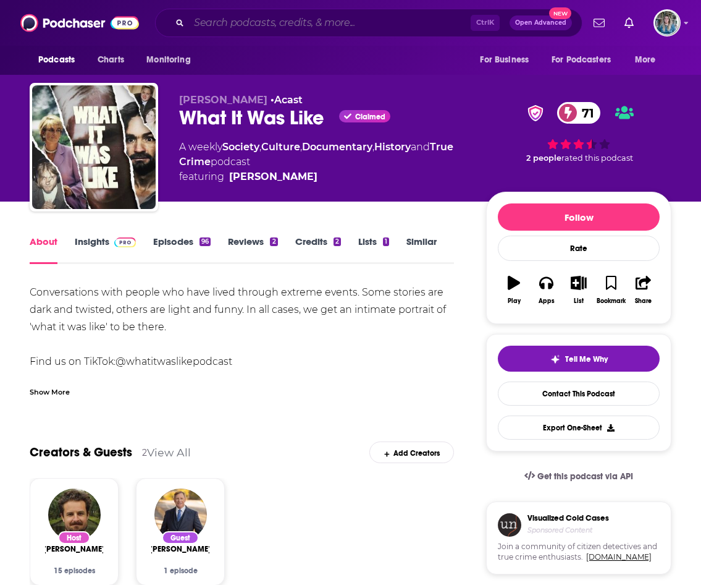
click at [273, 20] on input "Search podcasts, credits, & more..." at bounding box center [330, 23] width 282 height 20
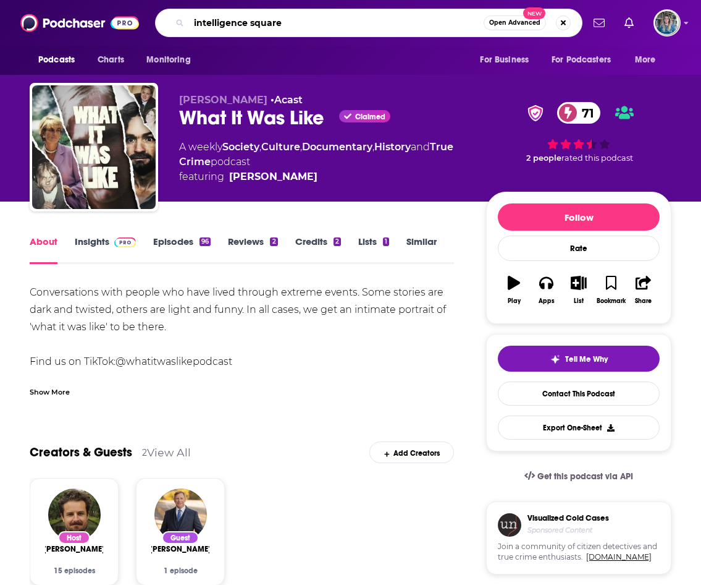
type input "intelligence squared"
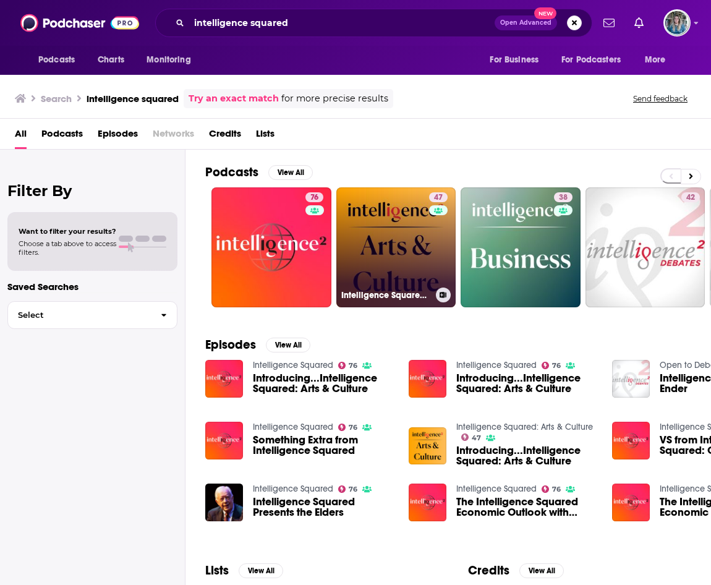
click at [418, 246] on link "47 Intelligence Squared: Arts & Culture" at bounding box center [396, 247] width 120 height 120
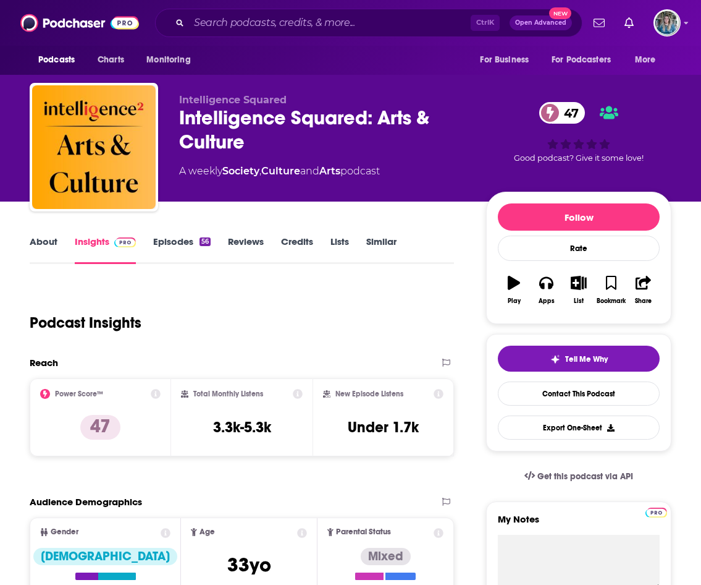
click at [35, 239] on link "About" at bounding box center [44, 249] width 28 height 28
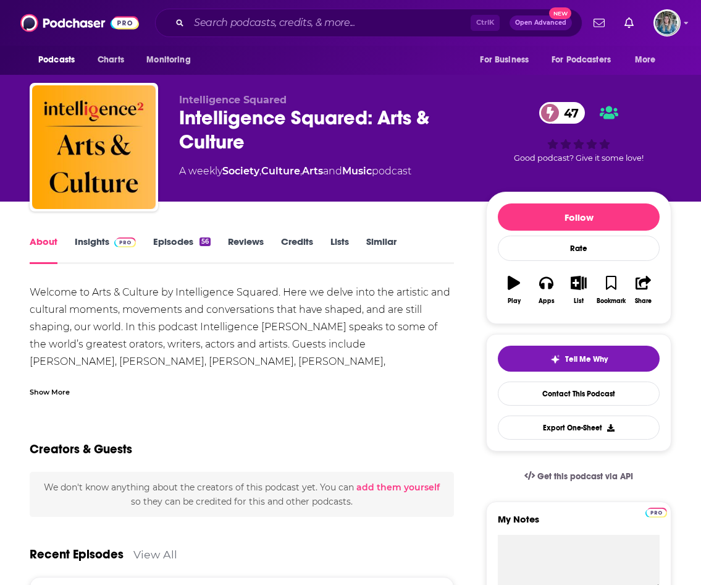
click at [56, 389] on div "Show More" at bounding box center [50, 391] width 40 height 12
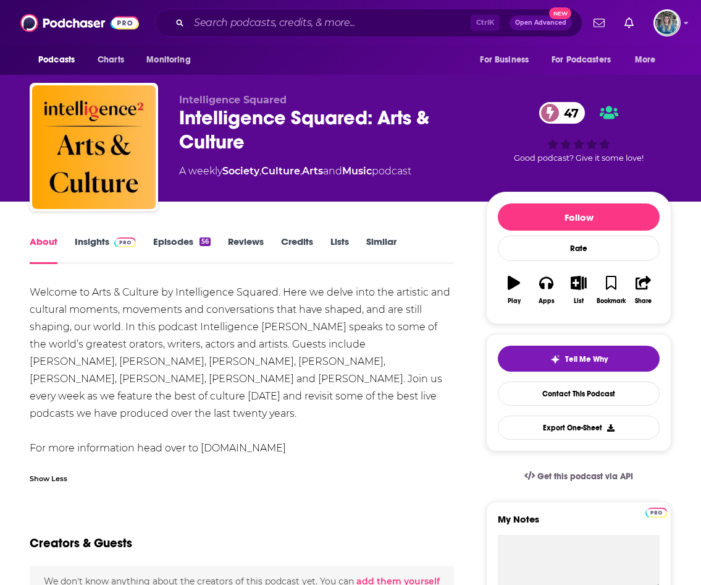
click at [121, 246] on img at bounding box center [125, 242] width 22 height 10
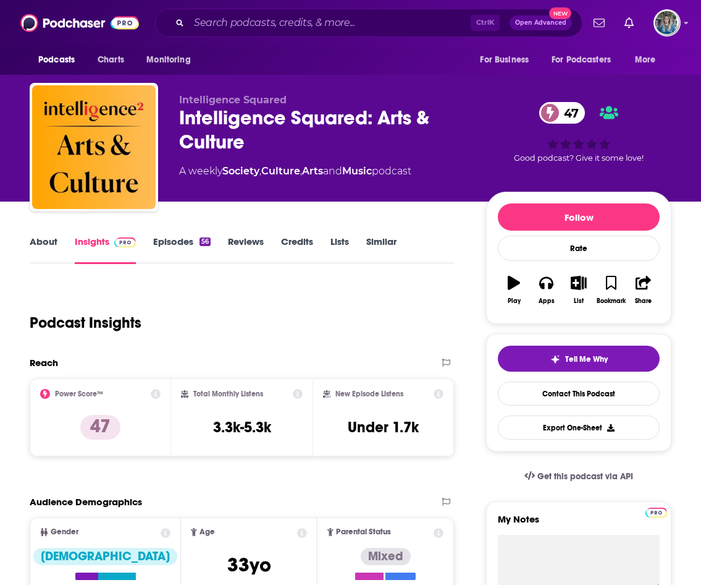
click at [195, 255] on link "Episodes 56" at bounding box center [181, 249] width 57 height 28
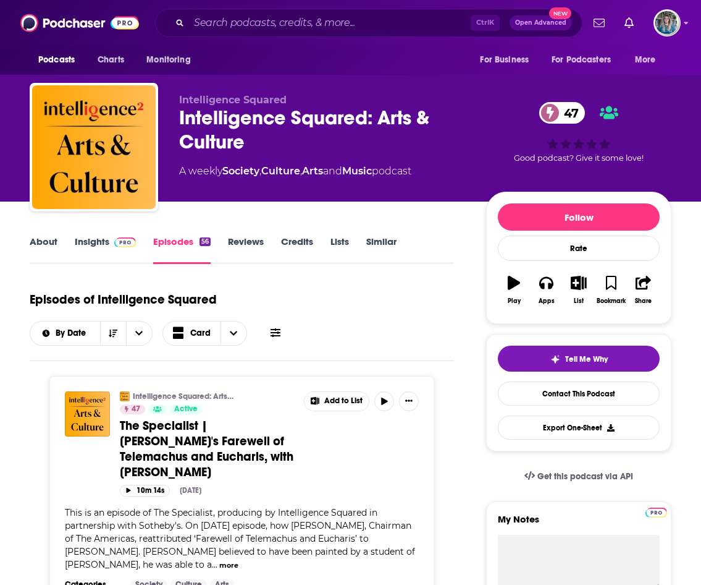
click at [124, 245] on img at bounding box center [125, 242] width 22 height 10
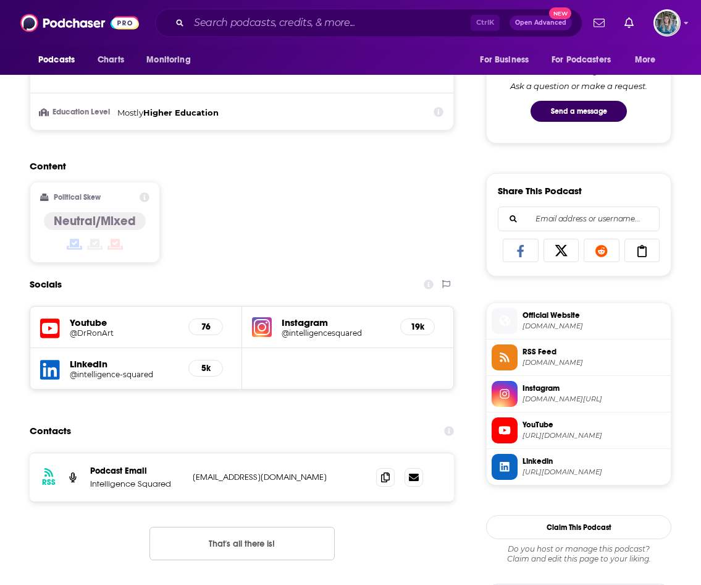
scroll to position [865, 0]
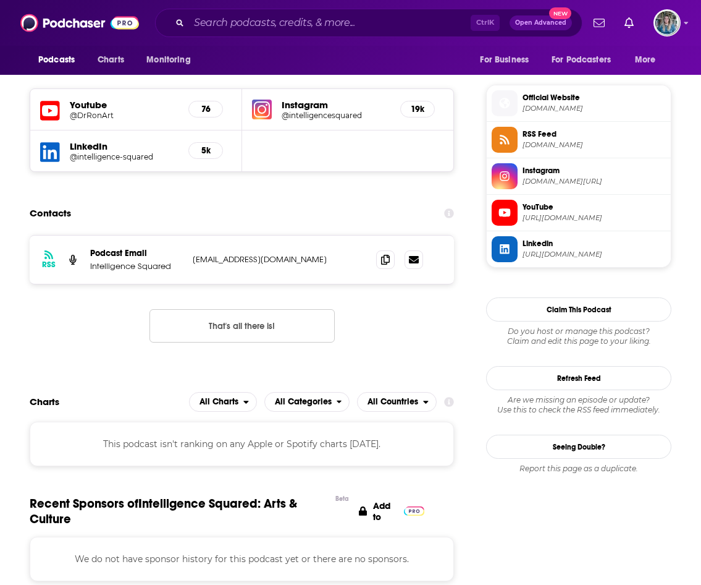
drag, startPoint x: 20, startPoint y: 337, endPoint x: 130, endPoint y: 47, distance: 310.6
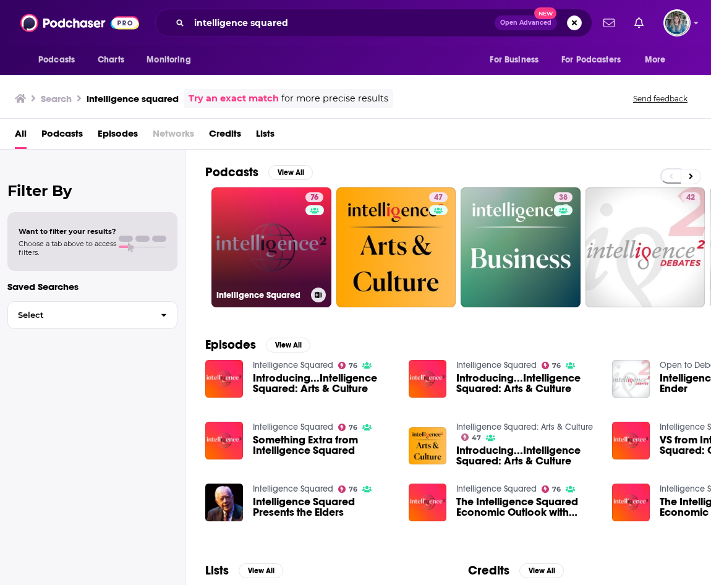
click at [261, 225] on link "76 Intelligence Squared" at bounding box center [271, 247] width 120 height 120
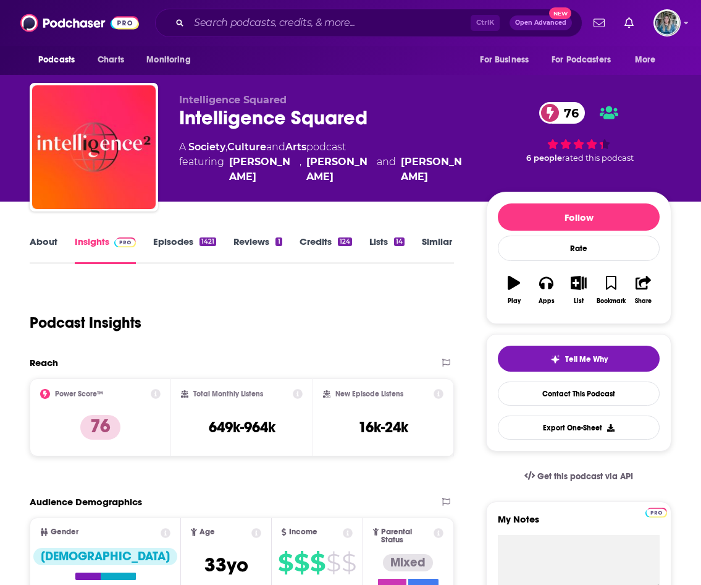
click at [44, 248] on link "About" at bounding box center [44, 249] width 28 height 28
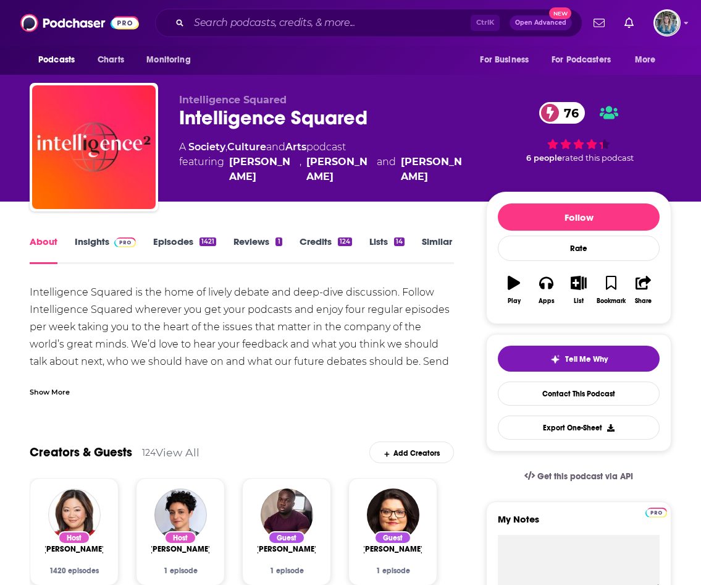
click at [117, 239] on img at bounding box center [125, 242] width 22 height 10
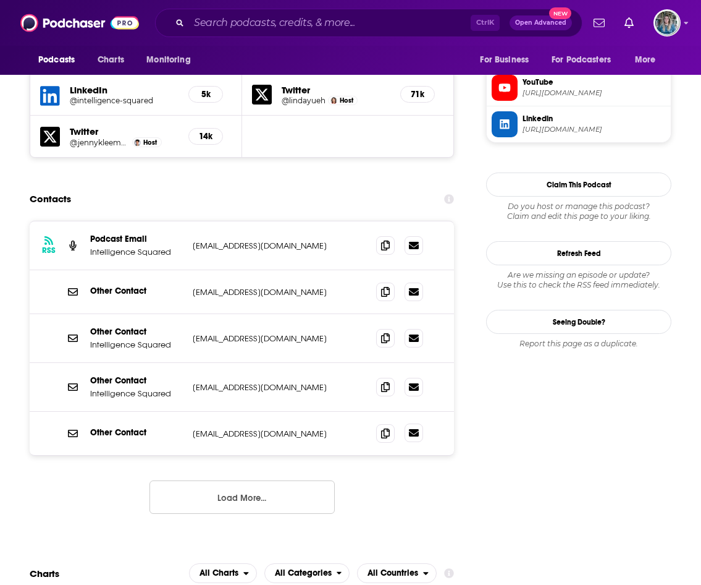
scroll to position [1174, 0]
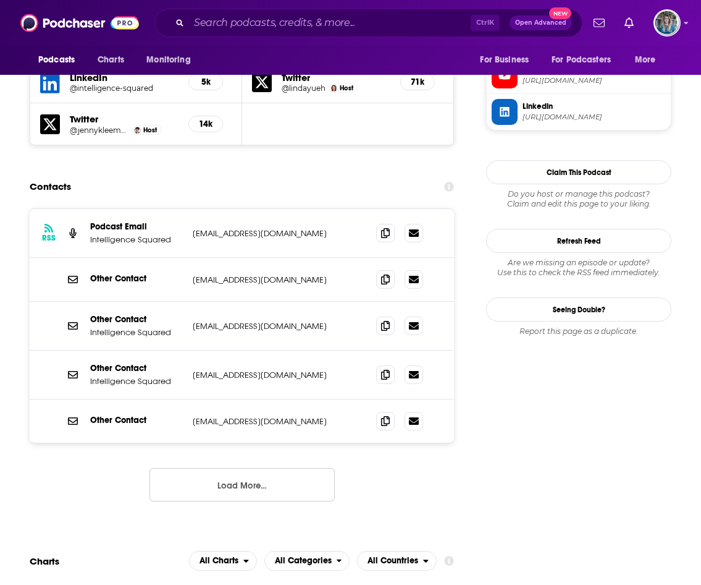
drag, startPoint x: 30, startPoint y: 93, endPoint x: 35, endPoint y: 69, distance: 25.3
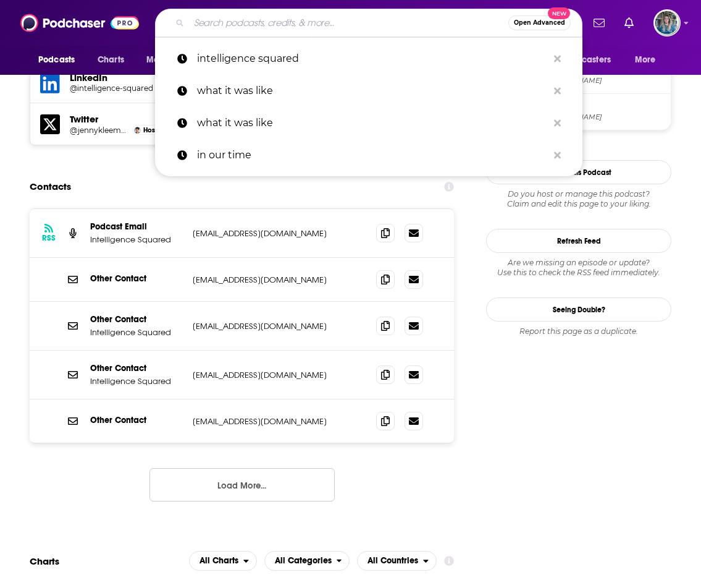
click at [266, 20] on input "Search podcasts, credits, & more..." at bounding box center [349, 23] width 320 height 20
type input "n"
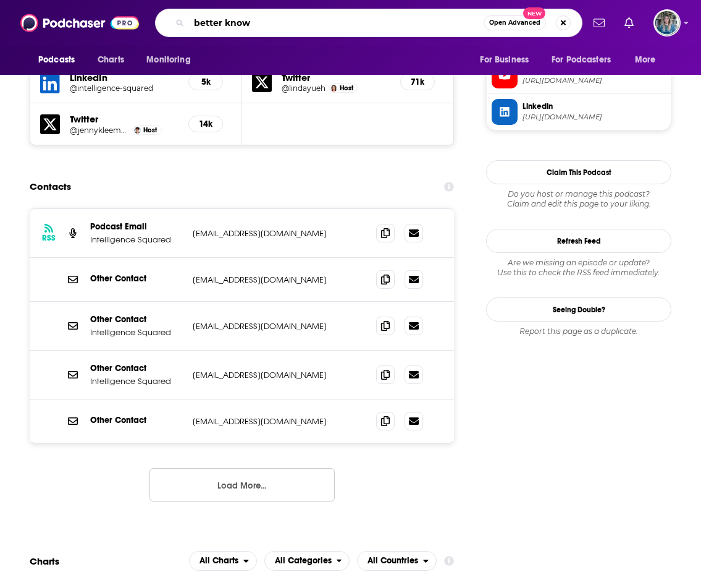
type input "better known"
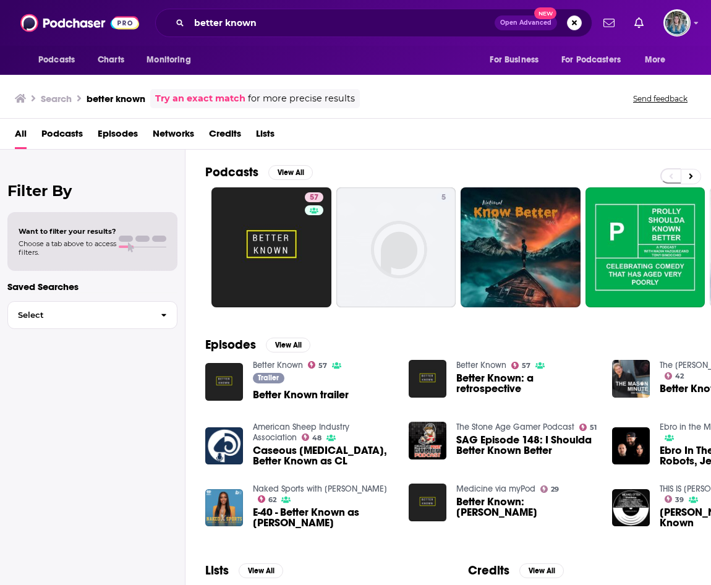
click at [58, 445] on div "Filter By Want to filter your results? Choose a tab above to access filters. Sa…" at bounding box center [92, 442] width 185 height 585
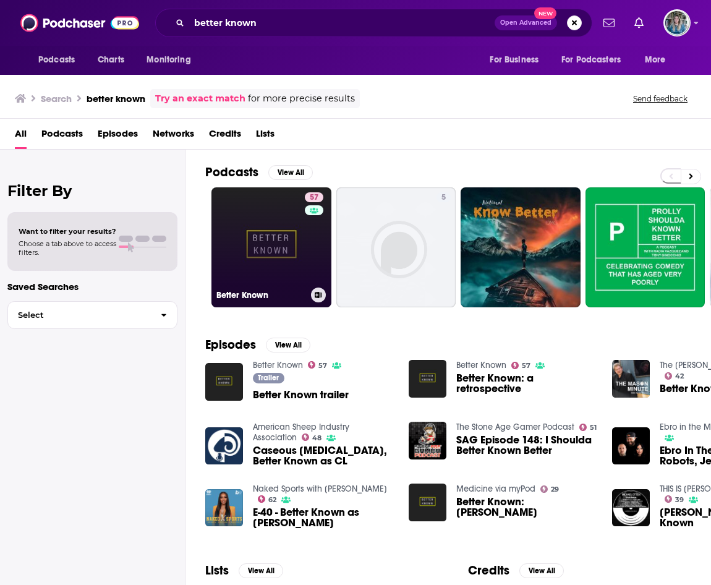
click at [258, 219] on link "57 Better Known" at bounding box center [271, 247] width 120 height 120
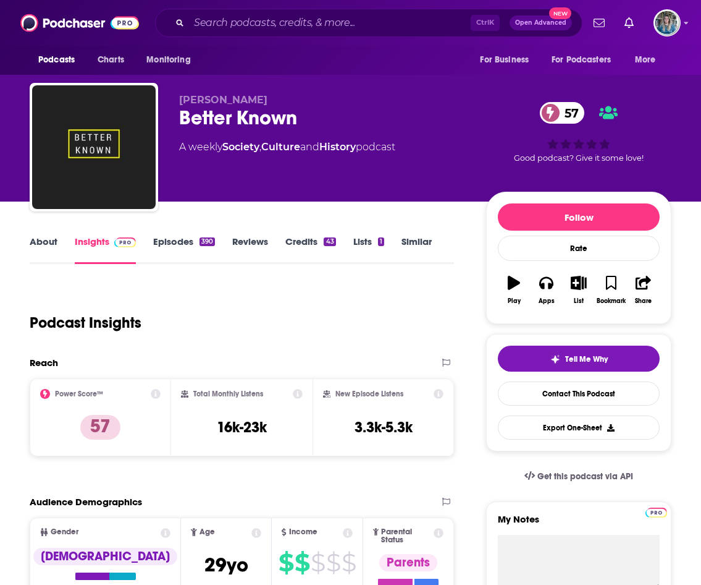
click at [46, 250] on link "About" at bounding box center [44, 249] width 28 height 28
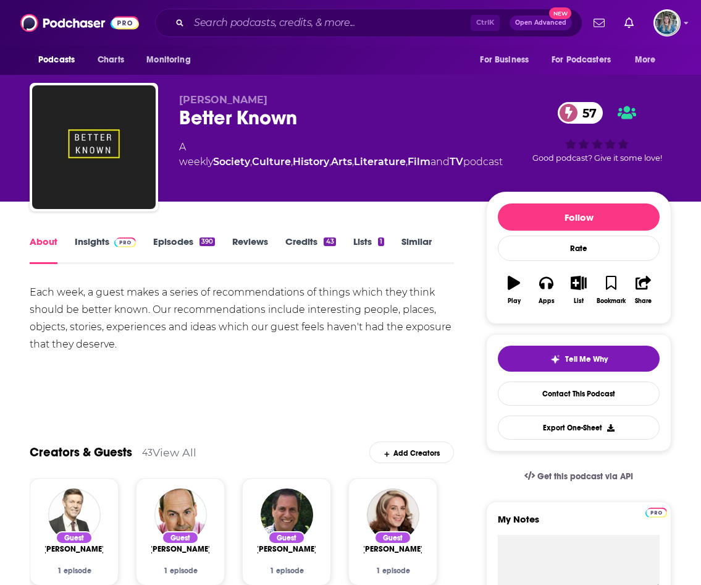
click at [95, 242] on link "Insights" at bounding box center [105, 249] width 61 height 28
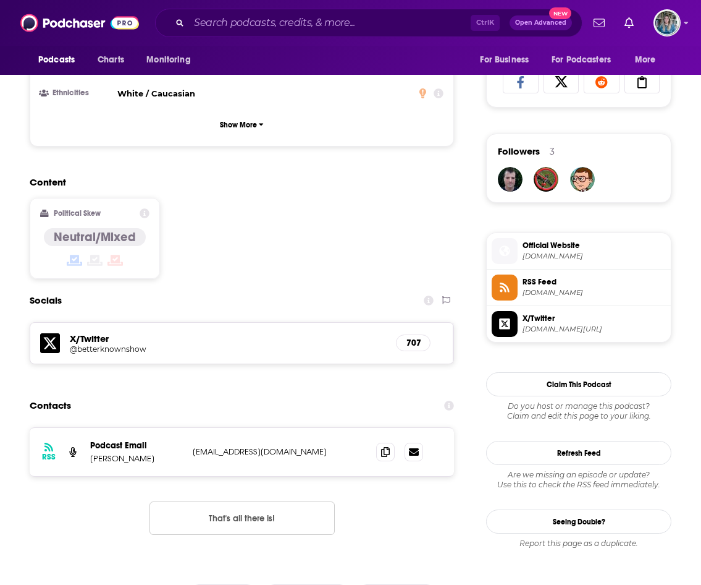
scroll to position [865, 0]
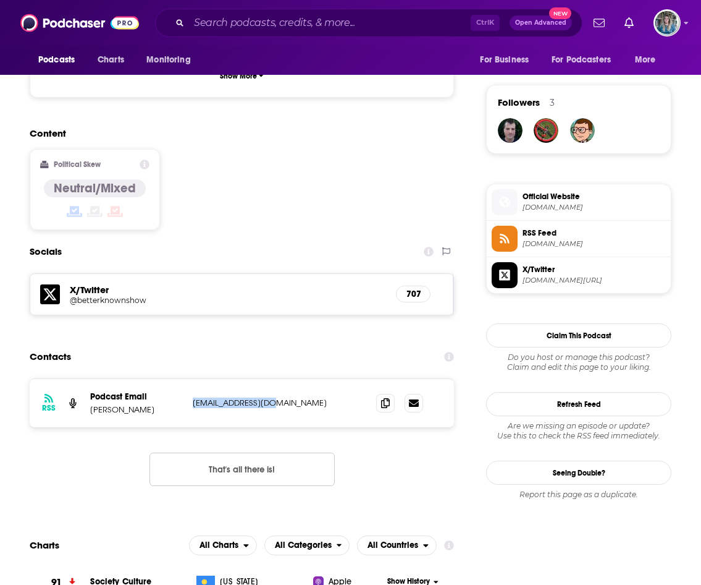
drag, startPoint x: 276, startPoint y: 370, endPoint x: 190, endPoint y: 368, distance: 86.5
click at [189, 379] on div "RSS Podcast Email Ivan Wise ivanwise@email.com ivanwise@email.com" at bounding box center [242, 403] width 425 height 48
drag, startPoint x: 190, startPoint y: 368, endPoint x: 224, endPoint y: 365, distance: 34.1
copy p "ivanwise@email.com"
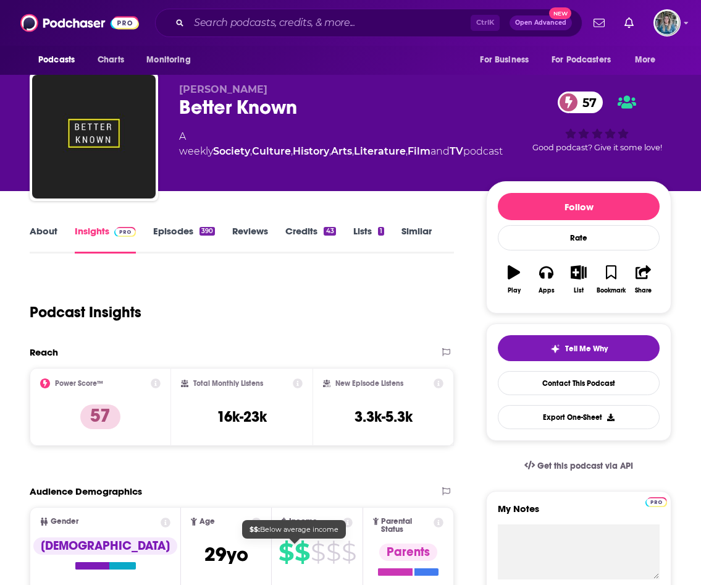
scroll to position [0, 0]
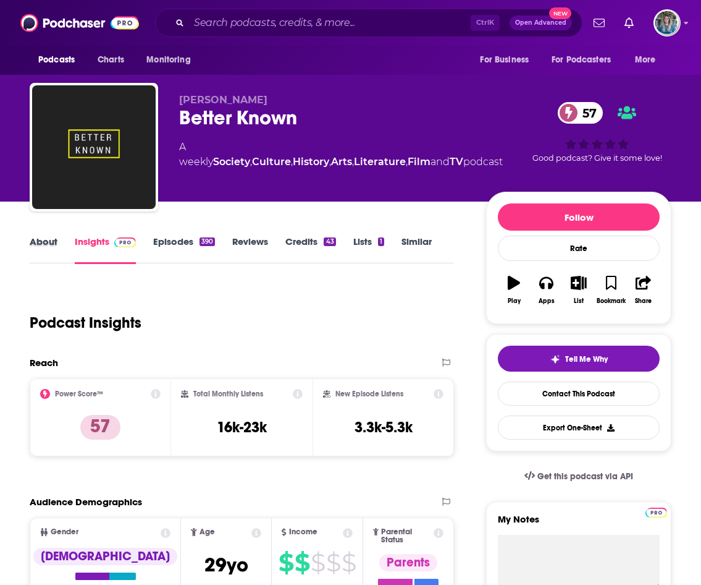
click at [61, 244] on div "About" at bounding box center [52, 249] width 45 height 28
click at [31, 245] on link "About" at bounding box center [44, 249] width 28 height 28
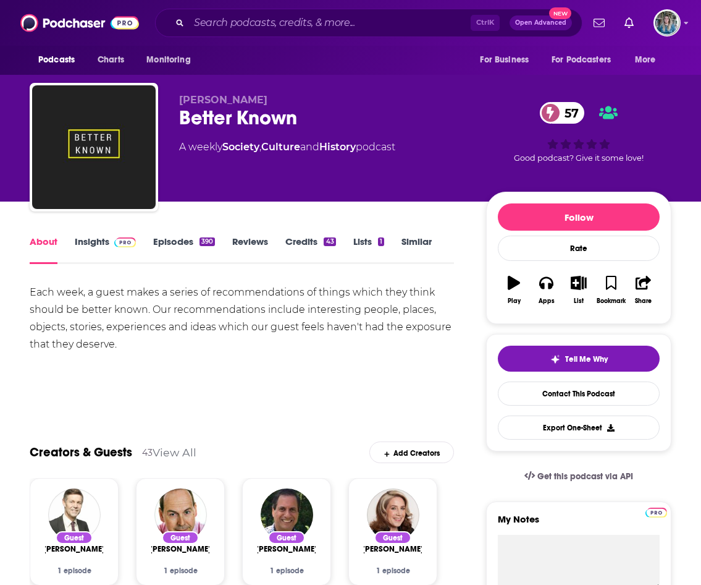
click at [179, 234] on div "About Insights Episodes 390 Reviews Credits 43 Lists 1 Similar" at bounding box center [242, 249] width 425 height 30
click at [179, 239] on link "Episodes 390" at bounding box center [184, 249] width 62 height 28
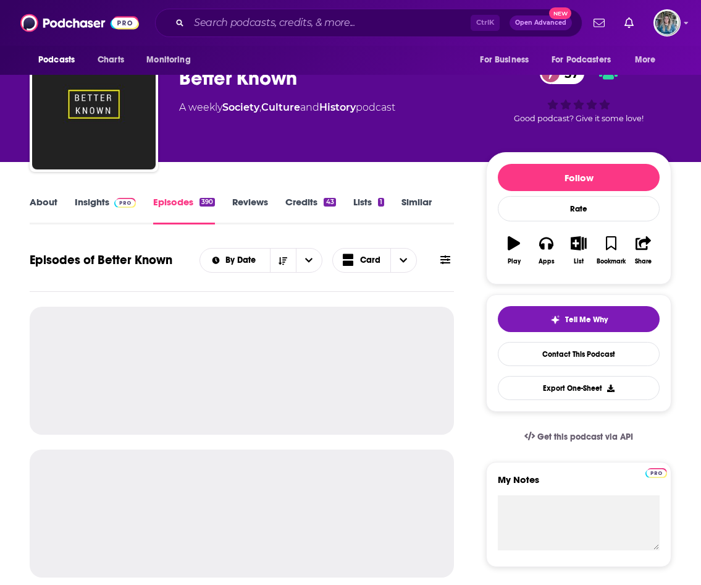
scroll to position [62, 0]
